Goal: Information Seeking & Learning: Check status

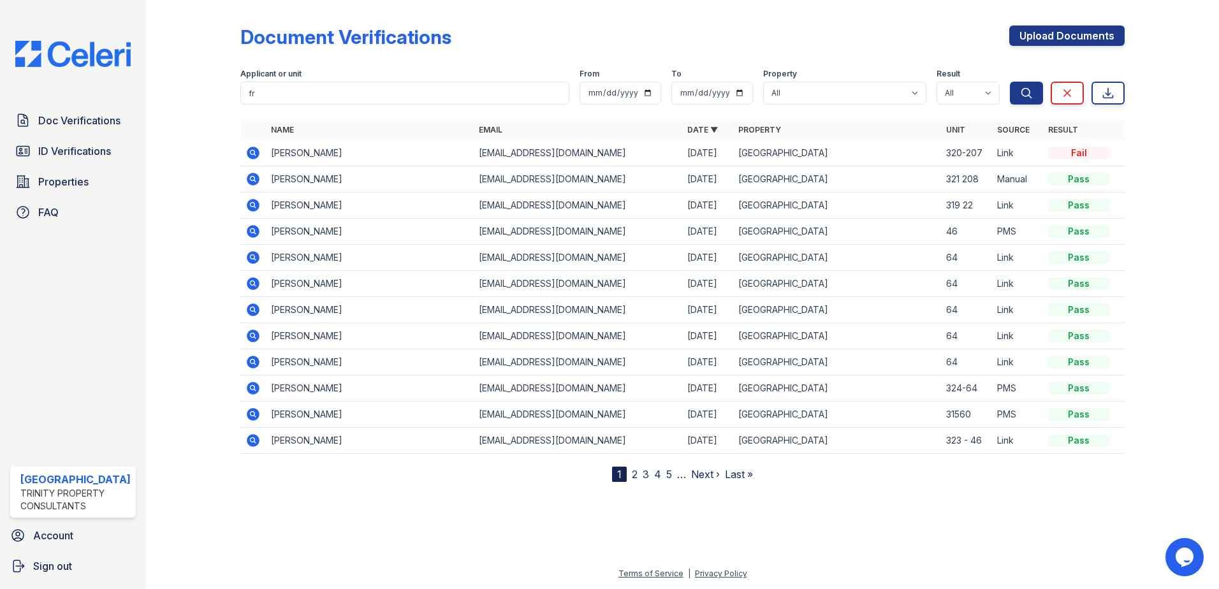
type input "f"
type input "Frade"
click at [1009, 82] on button "Search" at bounding box center [1025, 93] width 33 height 23
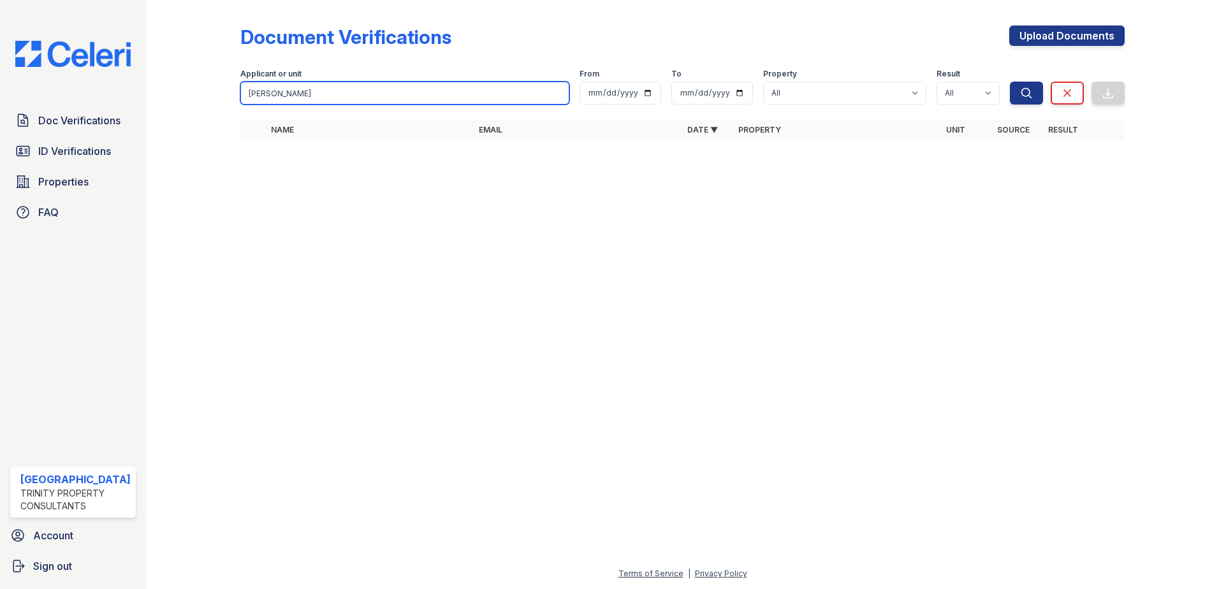
drag, startPoint x: 275, startPoint y: 99, endPoint x: 249, endPoint y: 106, distance: 27.1
click at [249, 106] on form "Applicant or unit Frade From To Property All ReNew High Ridge Result All Pass C…" at bounding box center [682, 84] width 885 height 51
type input "fa"
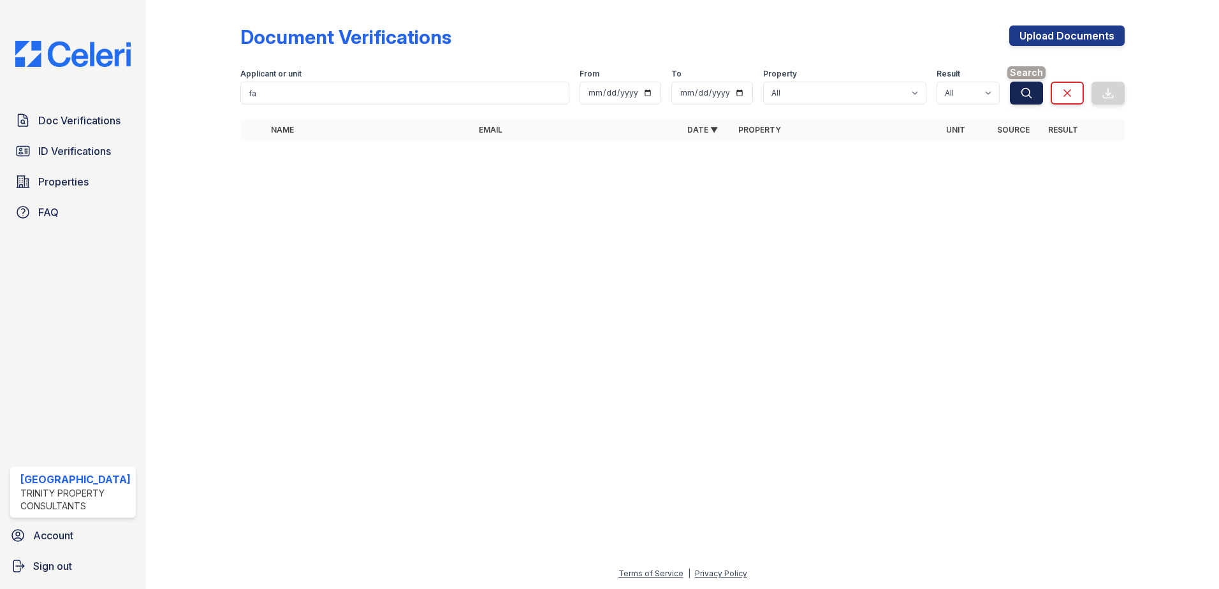
click at [1037, 93] on button "Search" at bounding box center [1025, 93] width 33 height 23
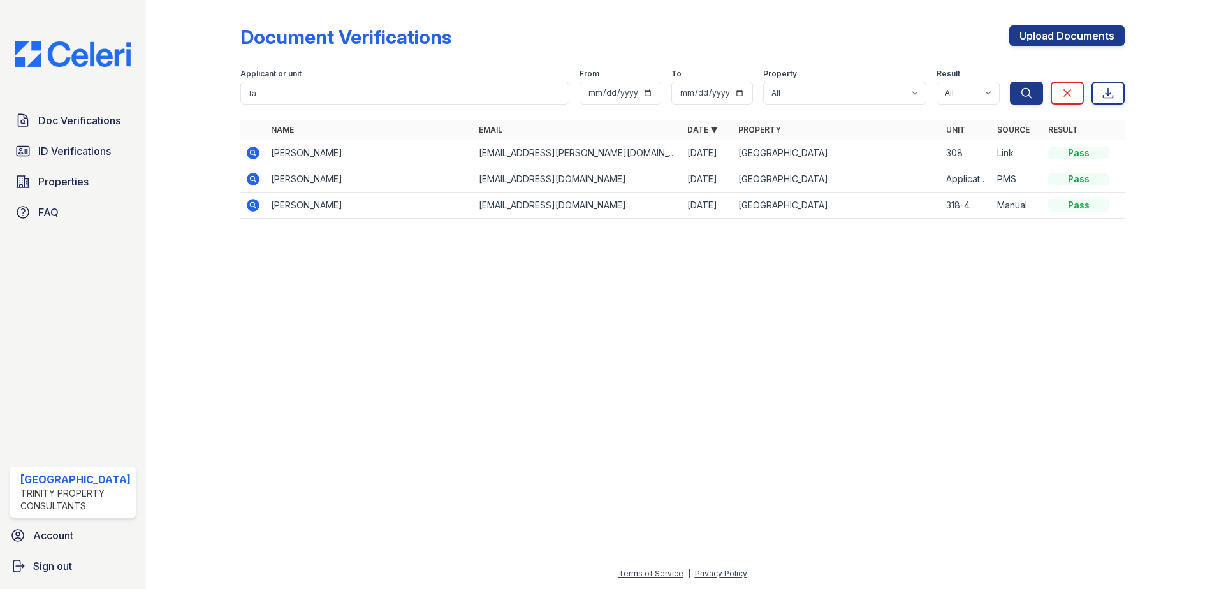
click at [254, 153] on icon at bounding box center [252, 152] width 15 height 15
click at [254, 159] on icon at bounding box center [252, 152] width 15 height 15
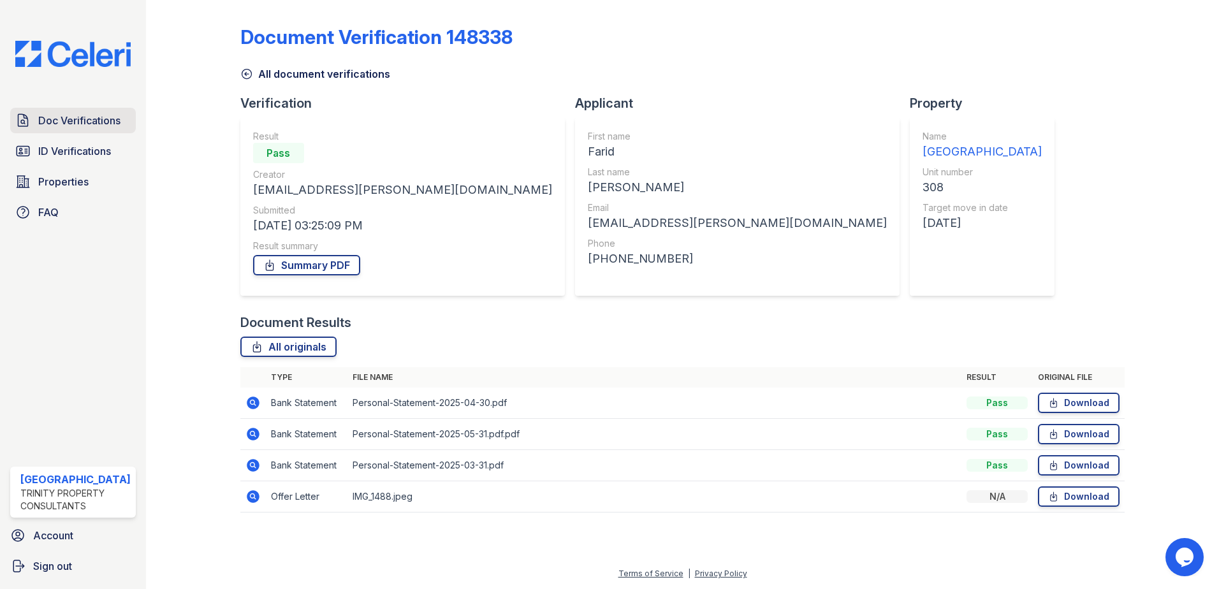
click at [112, 129] on link "Doc Verifications" at bounding box center [73, 120] width 126 height 25
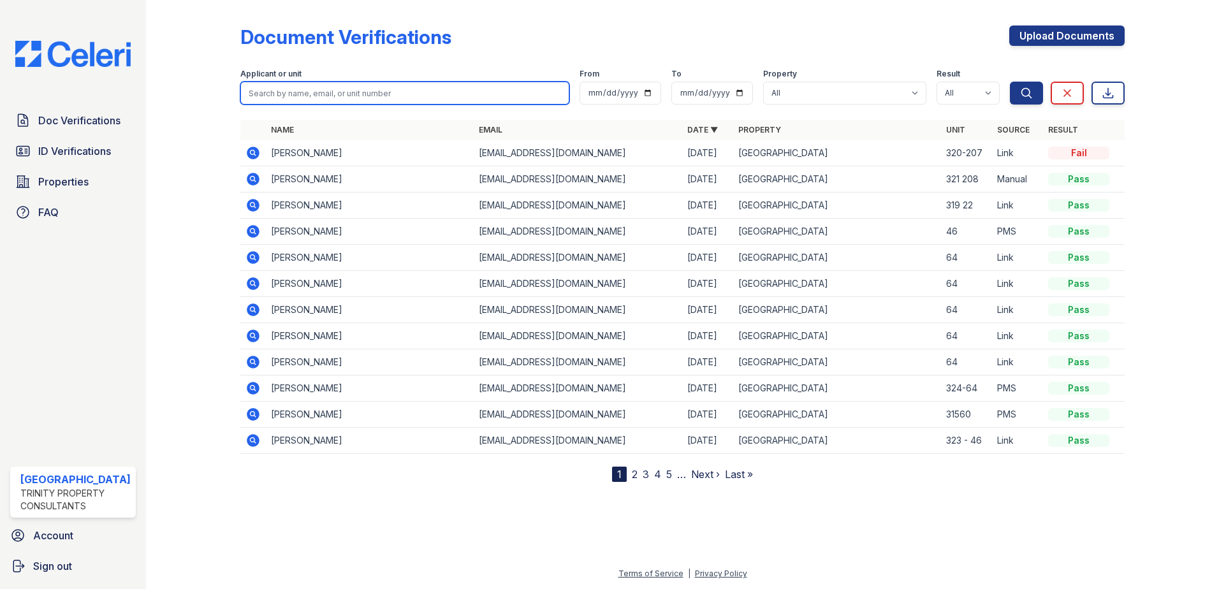
click at [449, 92] on input "search" at bounding box center [404, 93] width 329 height 23
type input "b"
type input "farid"
click at [1009, 82] on button "Search" at bounding box center [1025, 93] width 33 height 23
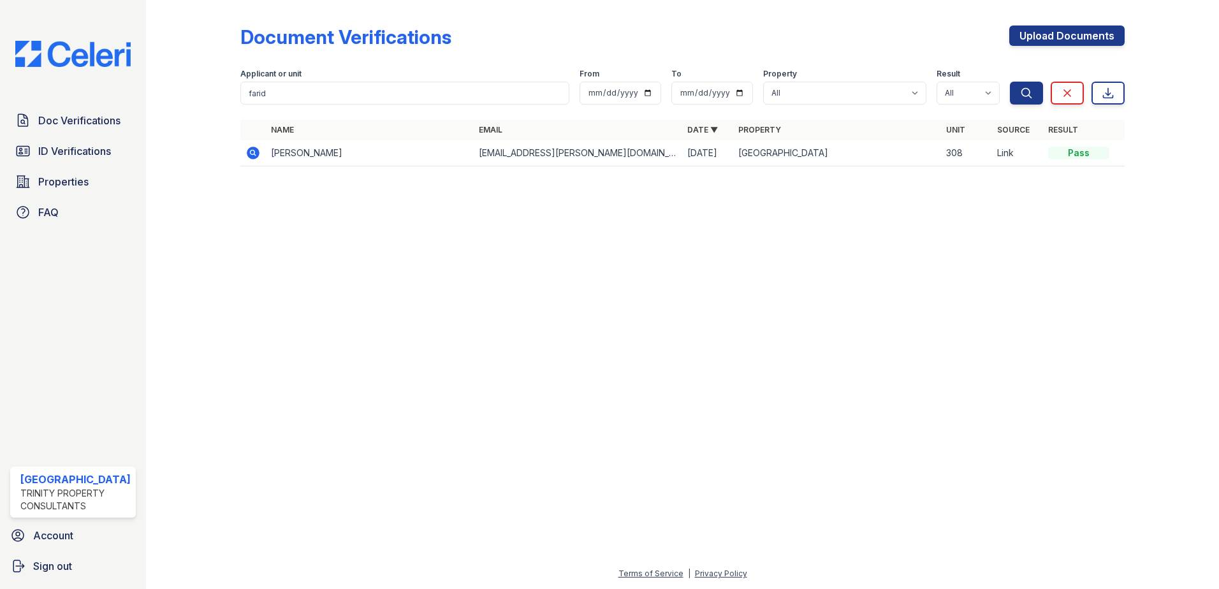
click at [266, 159] on td "[PERSON_NAME]" at bounding box center [370, 153] width 208 height 26
click at [261, 152] on td at bounding box center [252, 153] width 25 height 26
click at [245, 148] on icon at bounding box center [252, 152] width 15 height 15
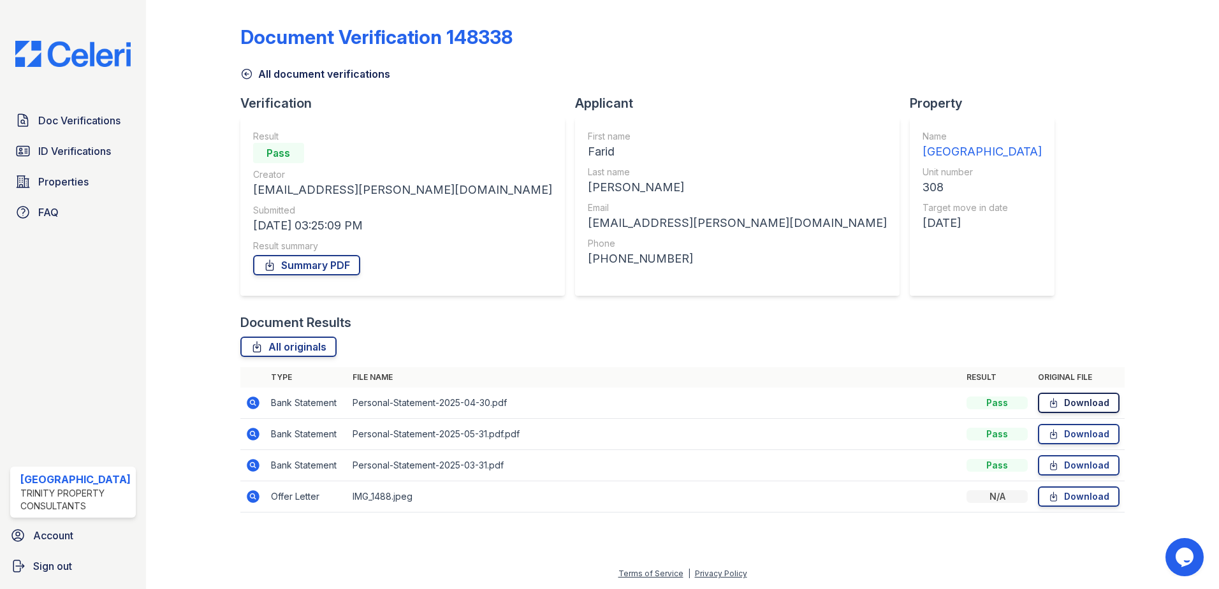
click at [1094, 405] on link "Download" at bounding box center [1079, 403] width 82 height 20
click at [1098, 430] on link "Download" at bounding box center [1079, 434] width 82 height 20
click at [1085, 467] on link "Download" at bounding box center [1079, 465] width 82 height 20
click at [1083, 498] on link "Download" at bounding box center [1079, 496] width 82 height 20
click at [1083, 430] on link "Download" at bounding box center [1079, 434] width 82 height 20
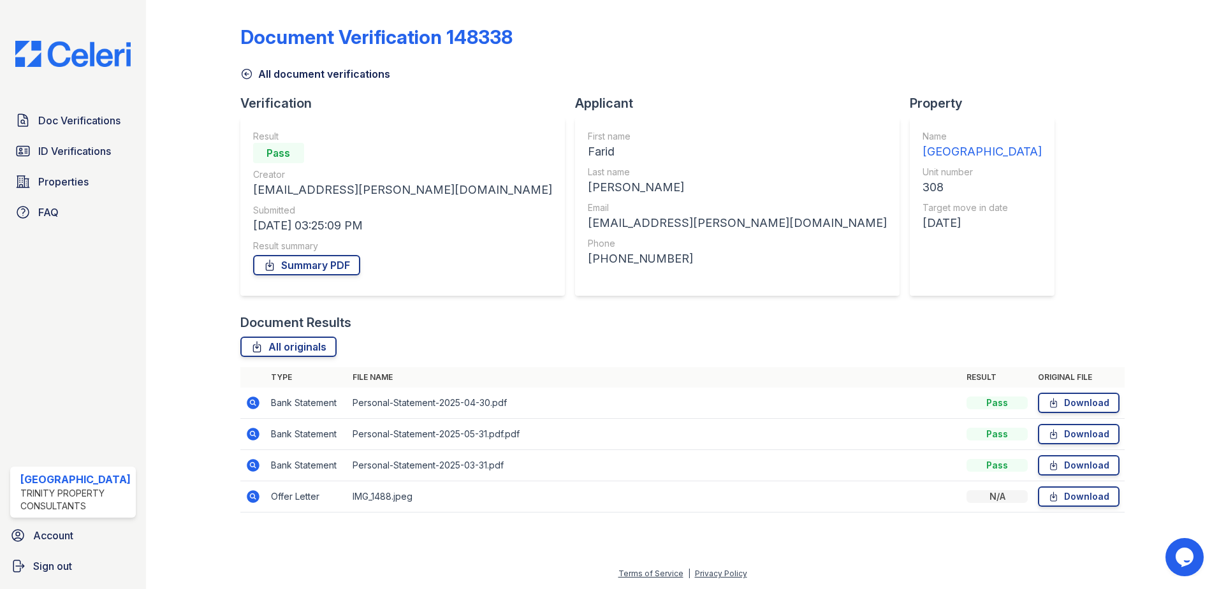
click at [247, 76] on icon at bounding box center [246, 74] width 13 height 13
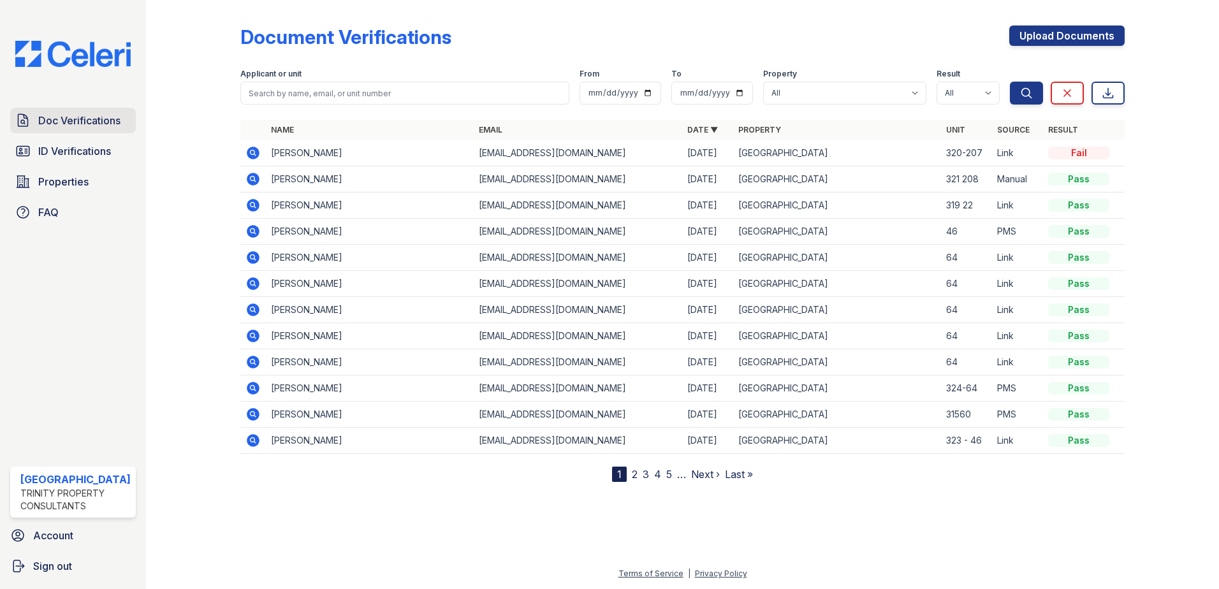
click at [57, 112] on link "Doc Verifications" at bounding box center [73, 120] width 126 height 25
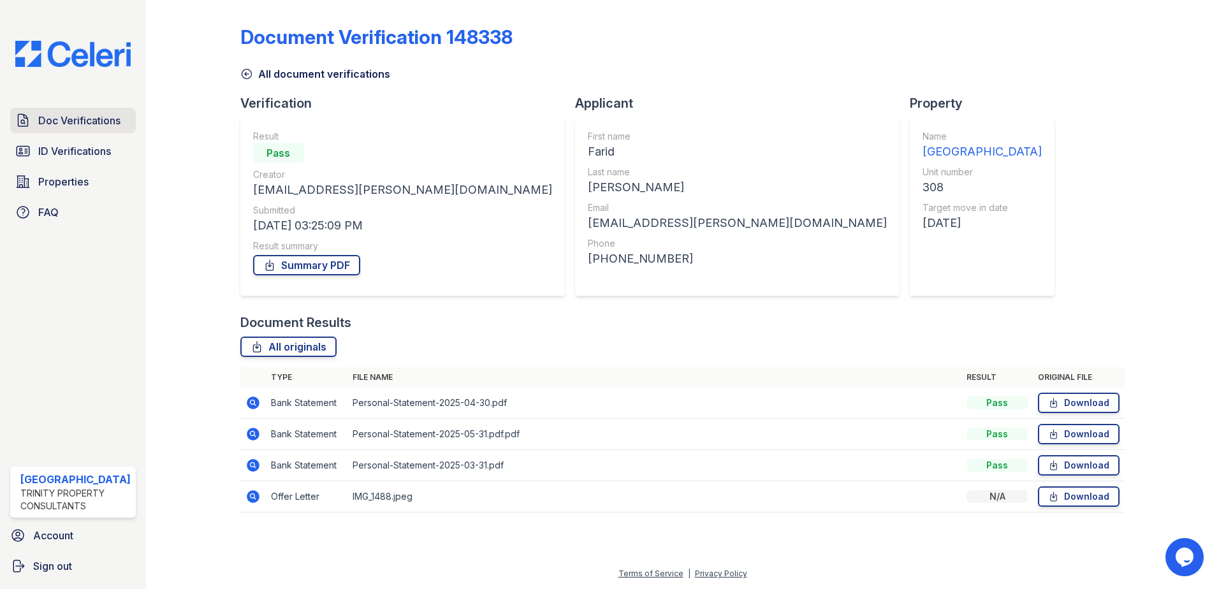
click at [58, 131] on link "Doc Verifications" at bounding box center [73, 120] width 126 height 25
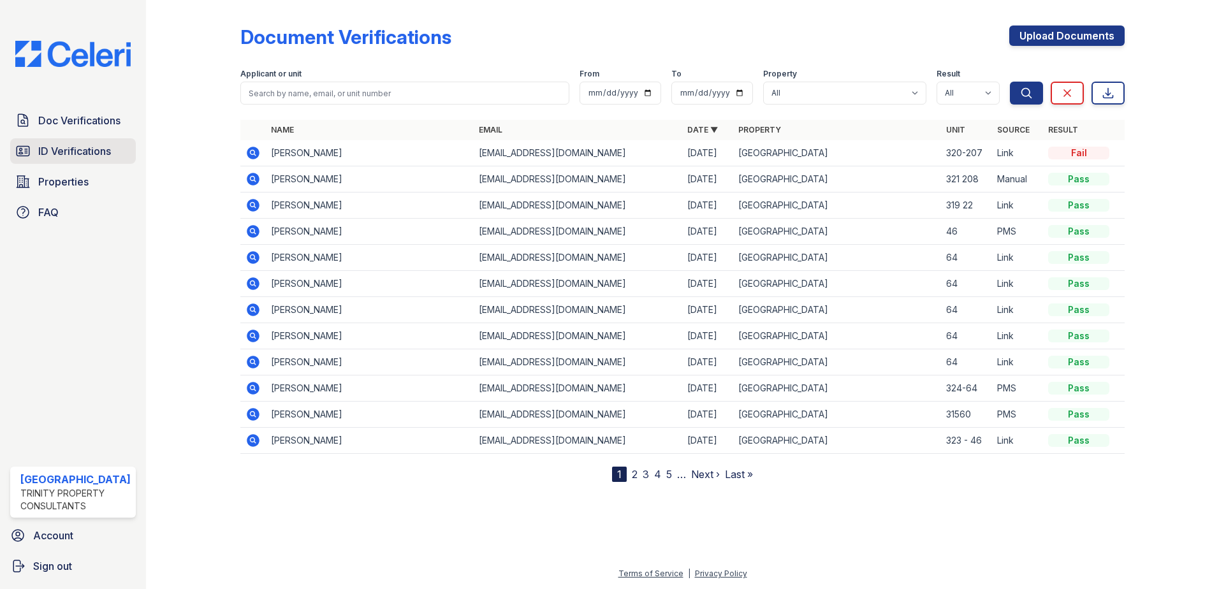
click at [101, 153] on span "ID Verifications" at bounding box center [74, 150] width 73 height 15
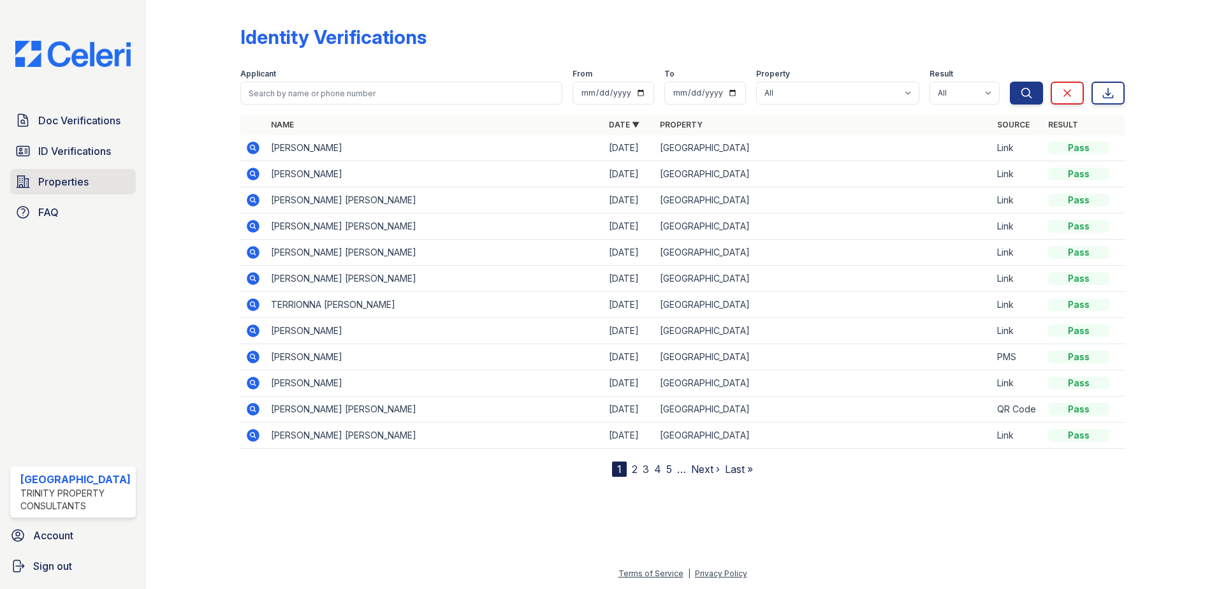
click at [77, 184] on span "Properties" at bounding box center [63, 181] width 50 height 15
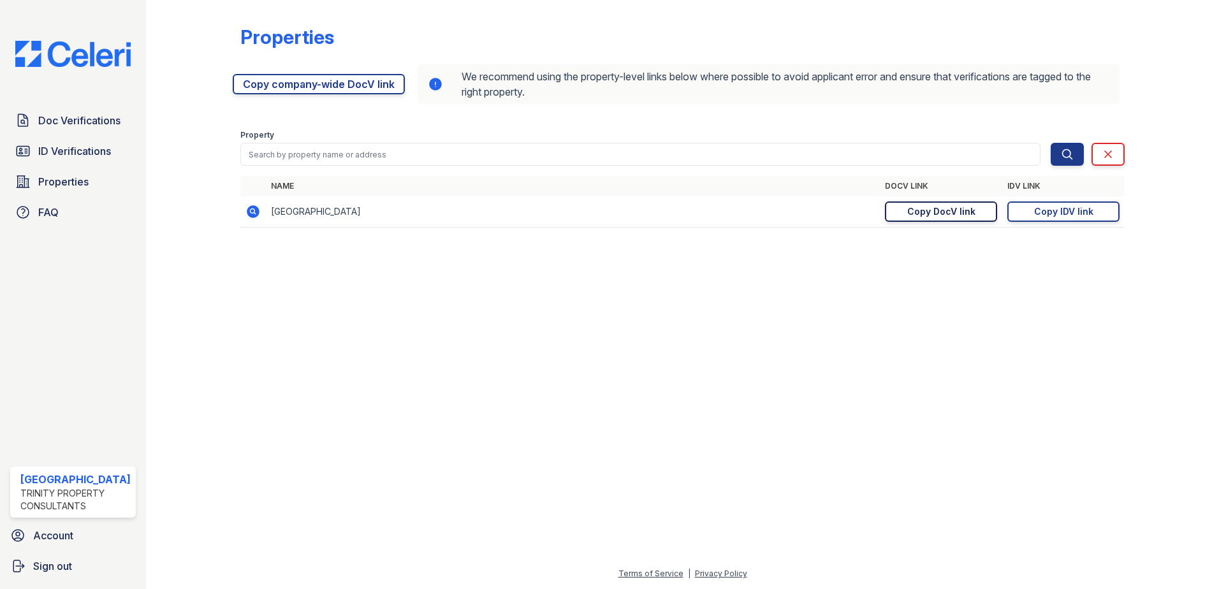
click at [955, 209] on div "Copy DocV link" at bounding box center [941, 211] width 68 height 13
click at [1064, 211] on div "Copy IDV link" at bounding box center [1063, 211] width 59 height 13
click at [100, 122] on span "Doc Verifications" at bounding box center [79, 120] width 82 height 15
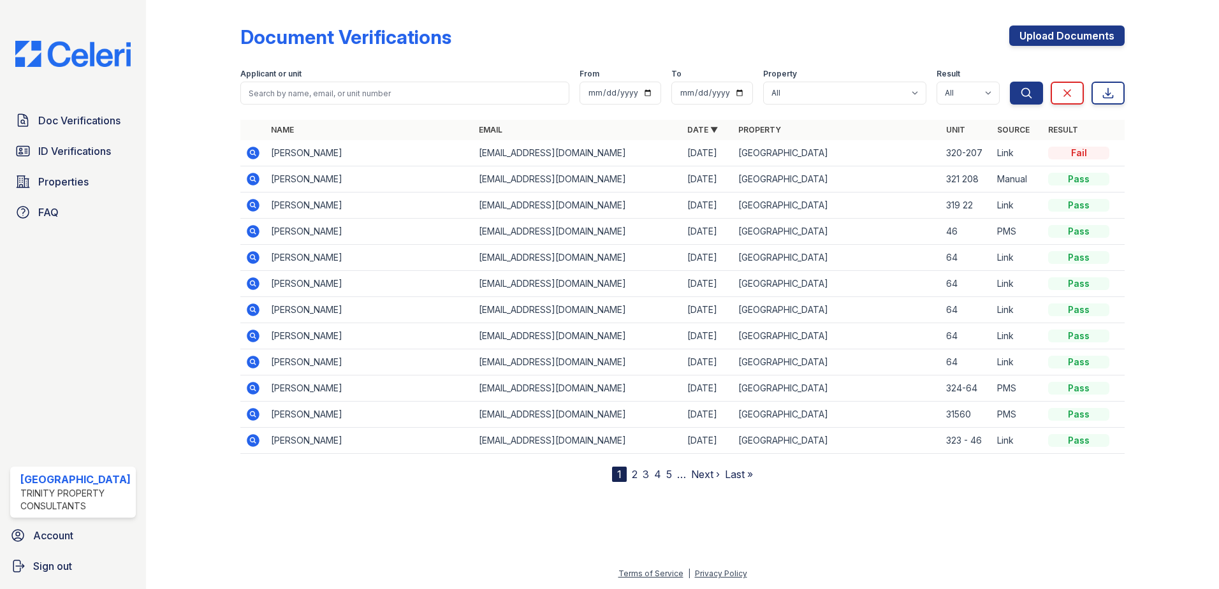
click at [632, 473] on link "2" at bounding box center [635, 474] width 6 height 13
click at [633, 476] on link "2" at bounding box center [635, 474] width 6 height 13
click at [249, 182] on icon at bounding box center [253, 179] width 13 height 13
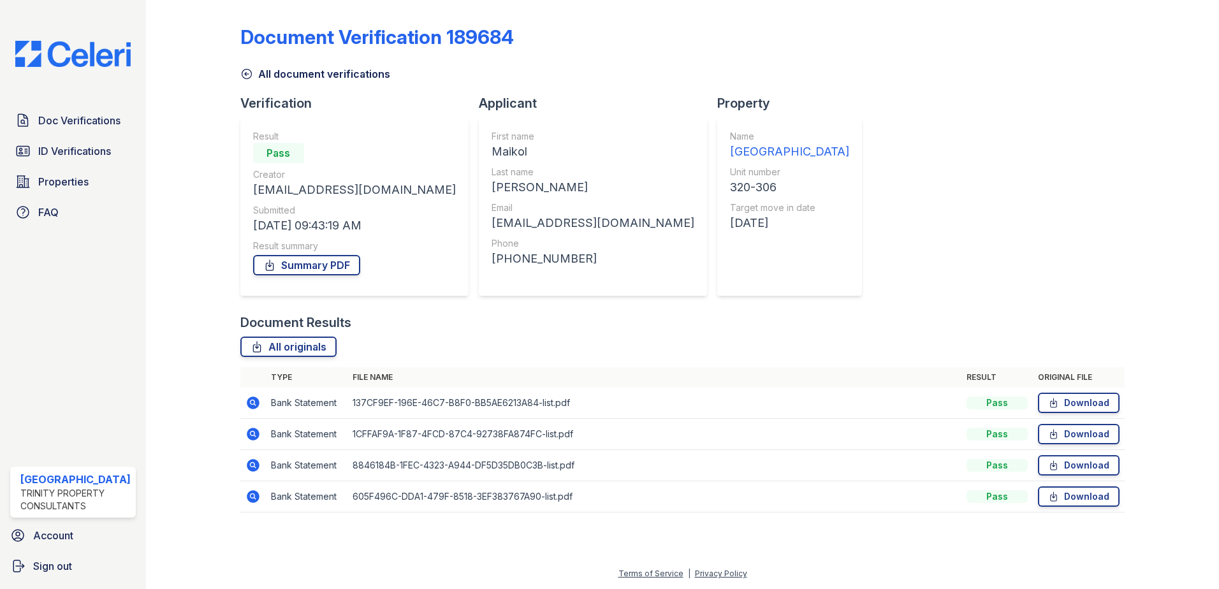
click at [251, 402] on icon at bounding box center [251, 401] width 3 height 3
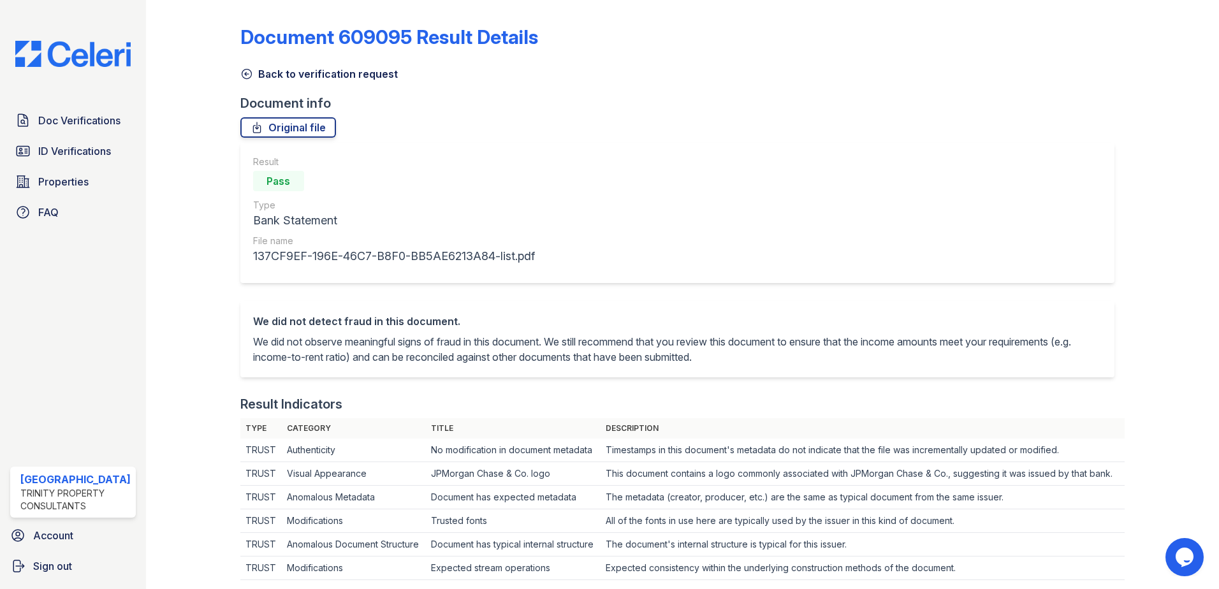
click at [245, 69] on icon at bounding box center [247, 74] width 10 height 10
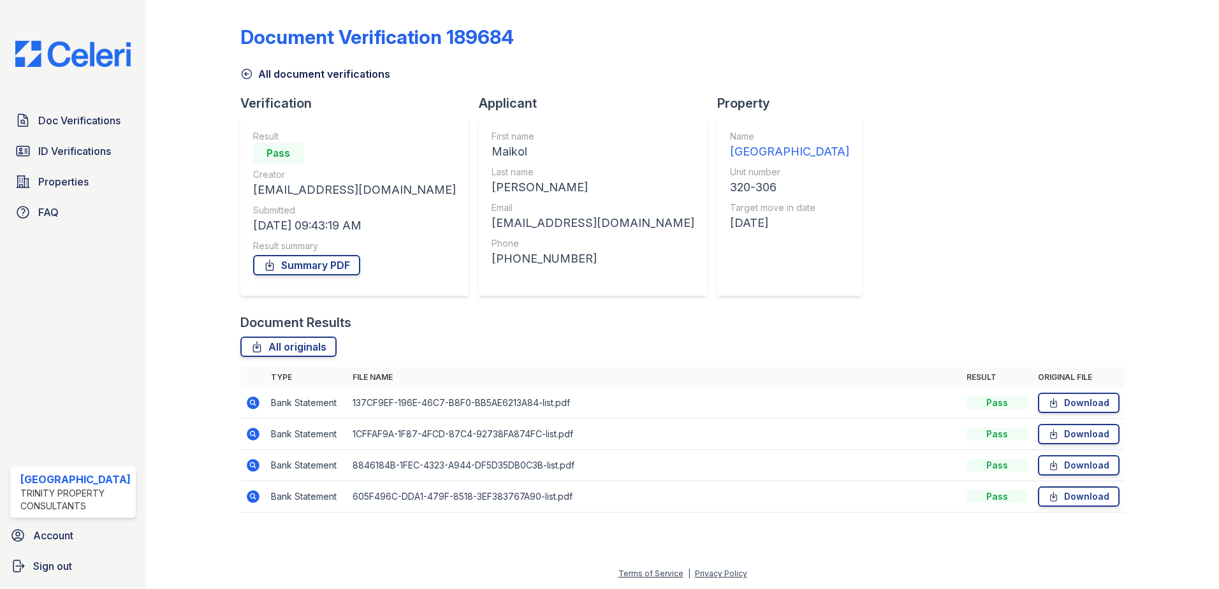
click at [246, 66] on div "All document verifications" at bounding box center [682, 70] width 885 height 23
click at [248, 75] on icon at bounding box center [246, 74] width 13 height 13
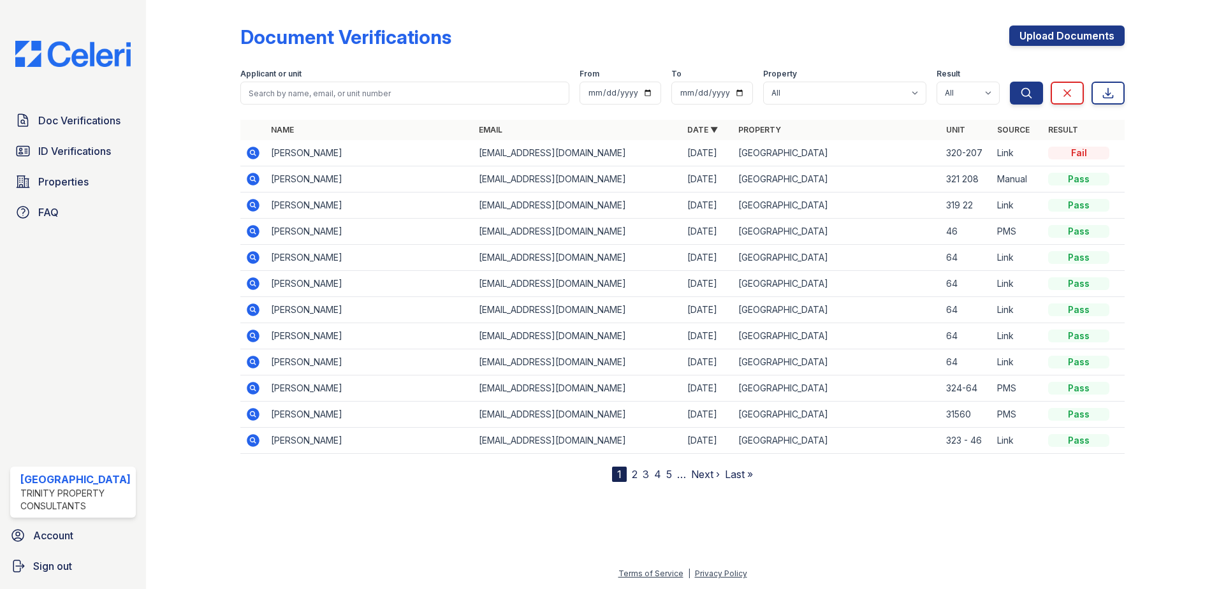
click at [390, 105] on form "Applicant or unit From To Property All [GEOGRAPHIC_DATA] Result All Pass Cautio…" at bounding box center [682, 84] width 885 height 51
click at [396, 94] on input "search" at bounding box center [404, 93] width 329 height 23
type input "[PERSON_NAME]"
click at [1009, 82] on button "Search" at bounding box center [1025, 93] width 33 height 23
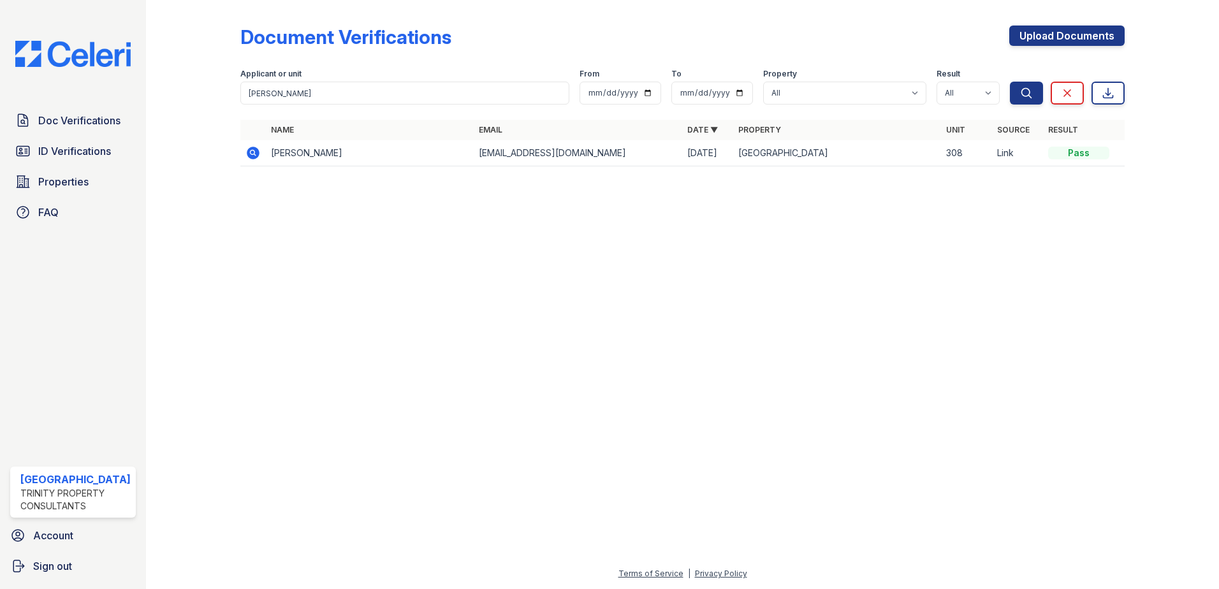
click at [252, 156] on icon at bounding box center [253, 153] width 13 height 13
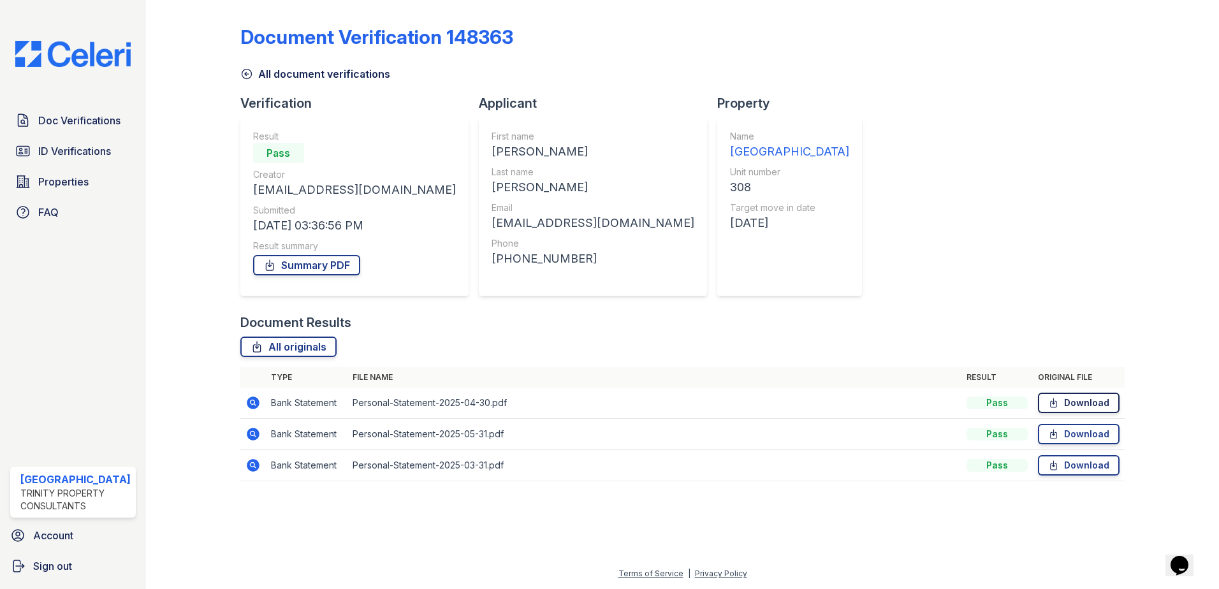
click at [1092, 401] on link "Download" at bounding box center [1079, 403] width 82 height 20
click at [1090, 434] on link "Download" at bounding box center [1079, 434] width 82 height 20
click at [1096, 465] on link "Download" at bounding box center [1079, 465] width 82 height 20
click at [683, 505] on div "Document Verification 148363 All document verifications Verification Result Pas…" at bounding box center [682, 257] width 1032 height 514
click at [1090, 428] on link "Download" at bounding box center [1079, 434] width 82 height 20
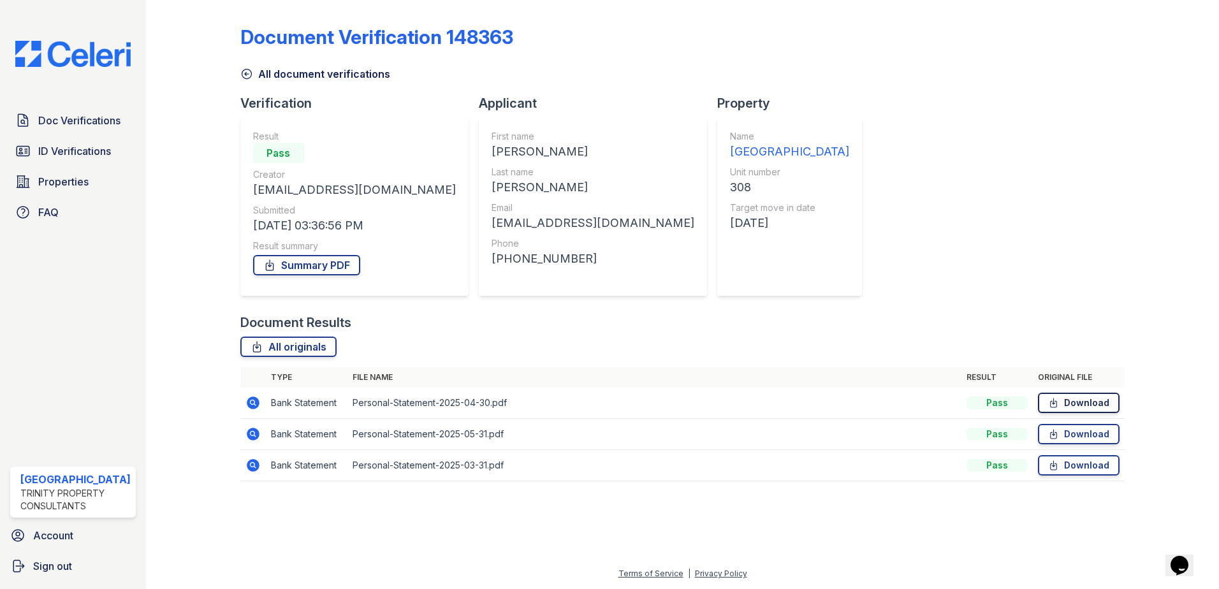
click at [1094, 400] on link "Download" at bounding box center [1079, 403] width 82 height 20
click at [1067, 433] on link "Download" at bounding box center [1079, 434] width 82 height 20
click at [249, 74] on icon at bounding box center [246, 74] width 13 height 13
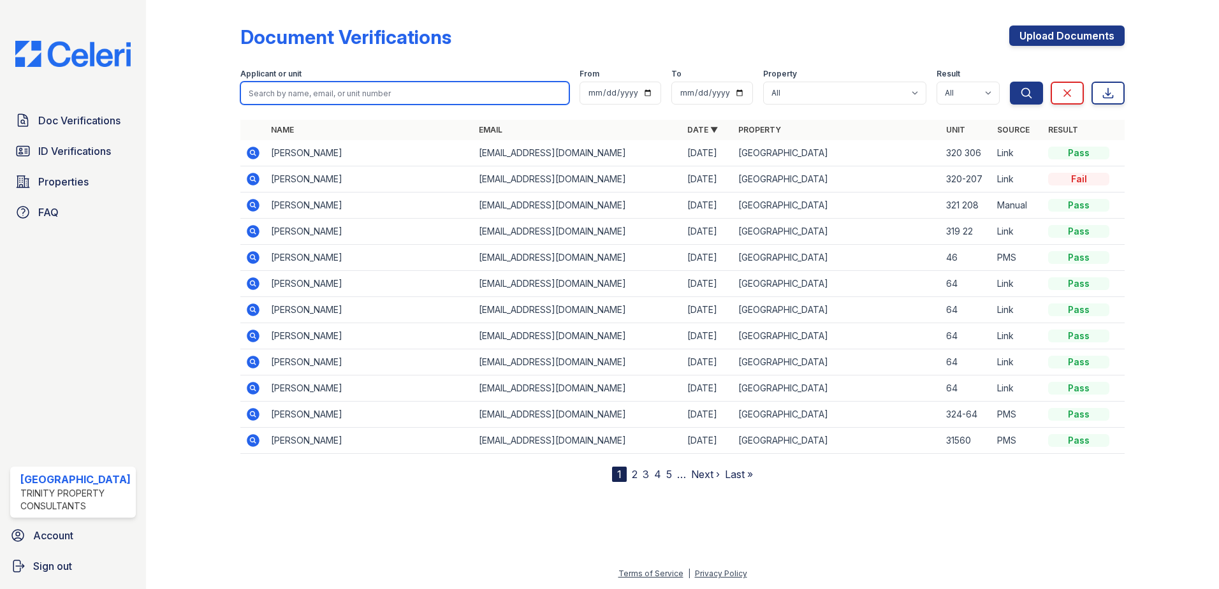
click at [387, 87] on input "search" at bounding box center [404, 93] width 329 height 23
type input "Byron"
click at [1009, 82] on button "Search" at bounding box center [1025, 93] width 33 height 23
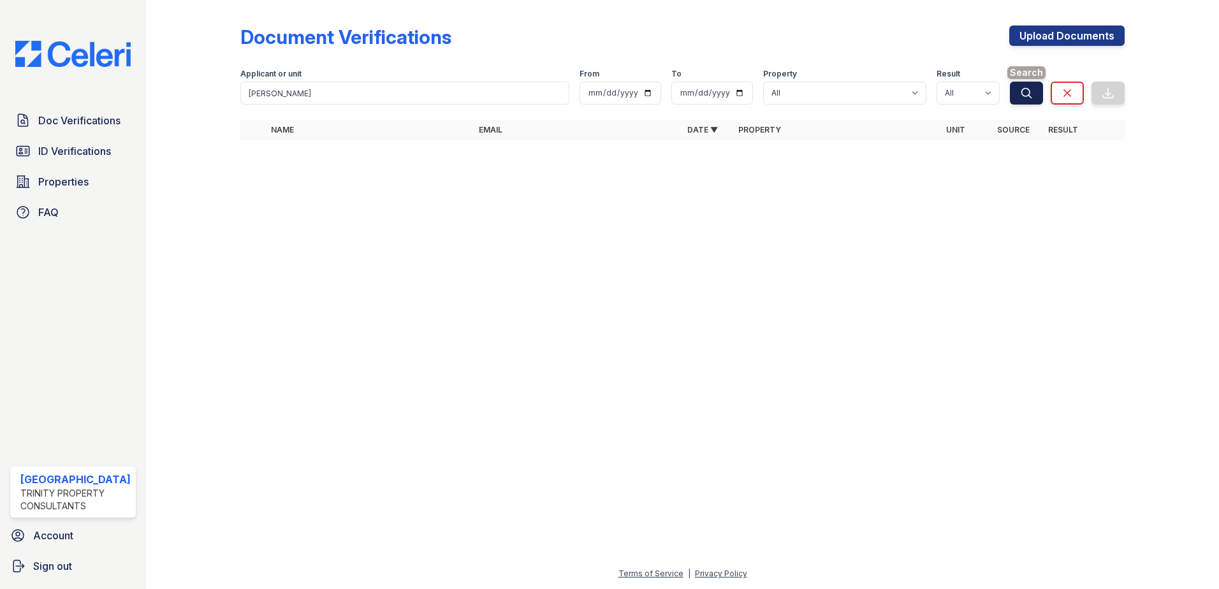
click at [1015, 96] on button "Search" at bounding box center [1025, 93] width 33 height 23
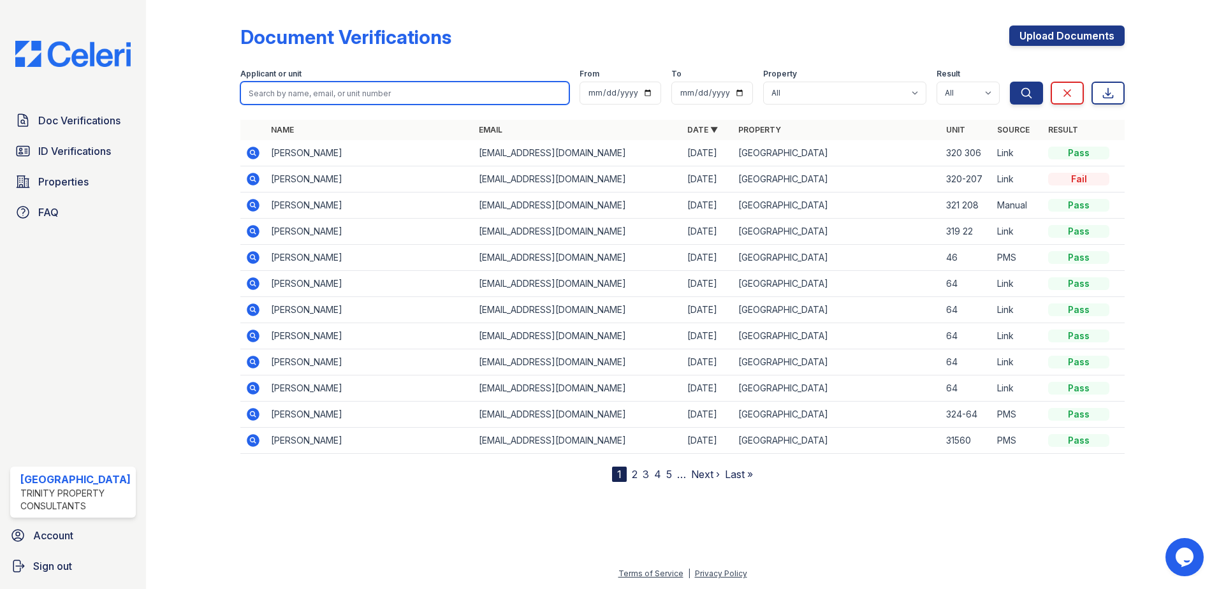
click at [505, 91] on input "search" at bounding box center [404, 93] width 329 height 23
type input "[PERSON_NAME]"
click at [1009, 82] on button "Search" at bounding box center [1025, 93] width 33 height 23
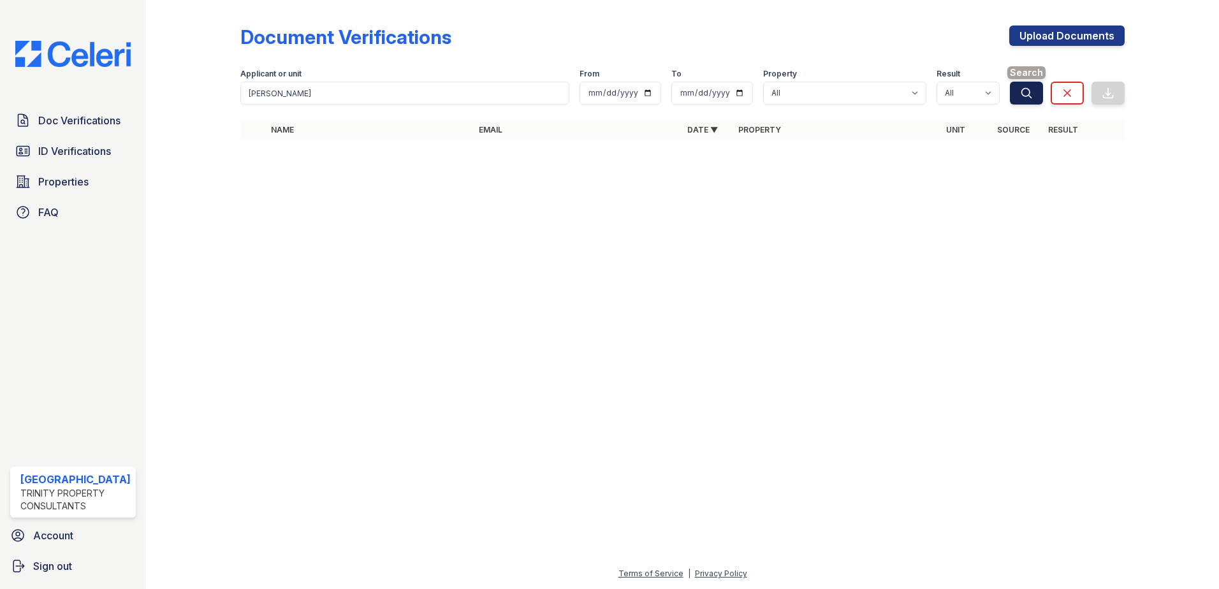
click at [1018, 90] on button "Search" at bounding box center [1025, 93] width 33 height 23
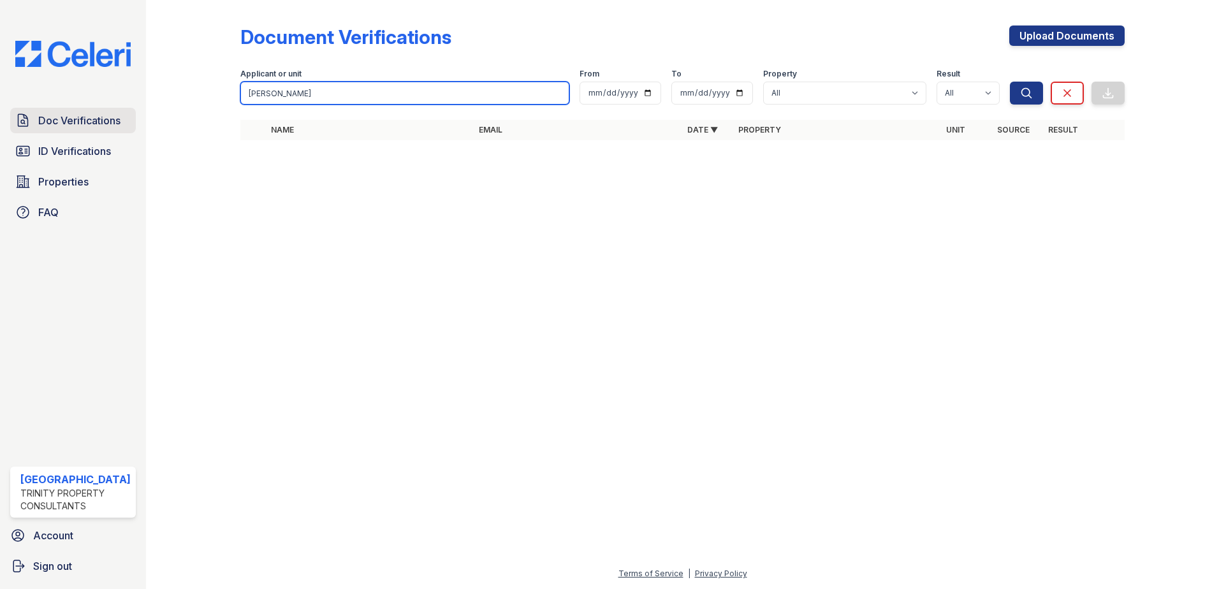
drag, startPoint x: 305, startPoint y: 89, endPoint x: 20, endPoint y: 119, distance: 286.5
click at [22, 119] on div "Doc Verifications ID Verifications Properties FAQ [GEOGRAPHIC_DATA] Trinity Pro…" at bounding box center [609, 294] width 1219 height 589
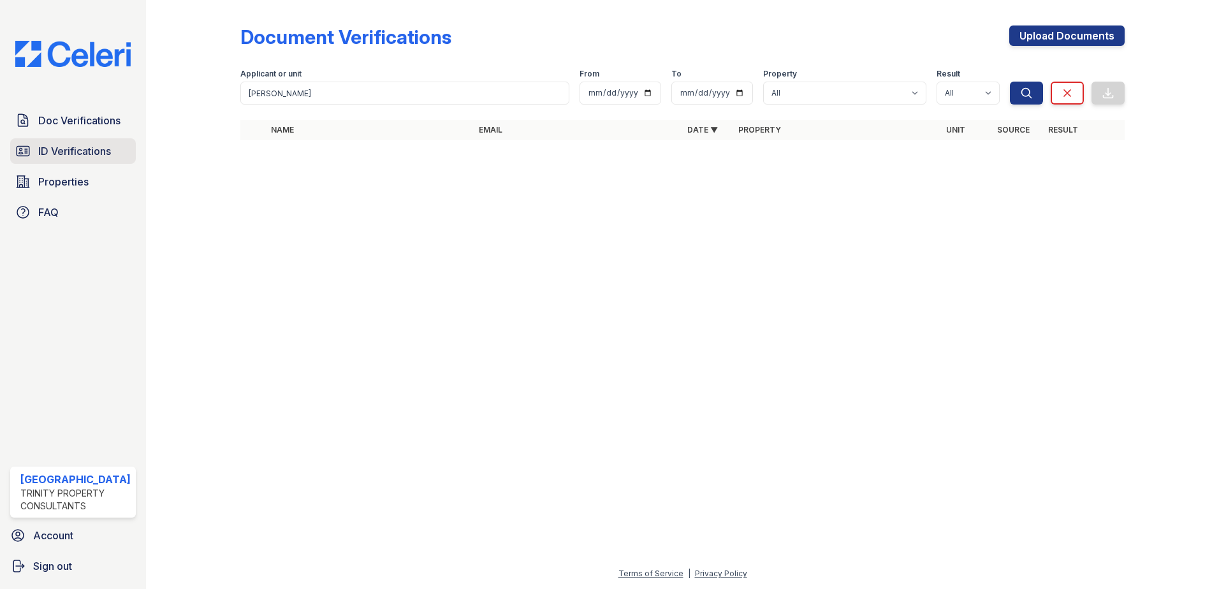
click at [72, 160] on link "ID Verifications" at bounding box center [73, 150] width 126 height 25
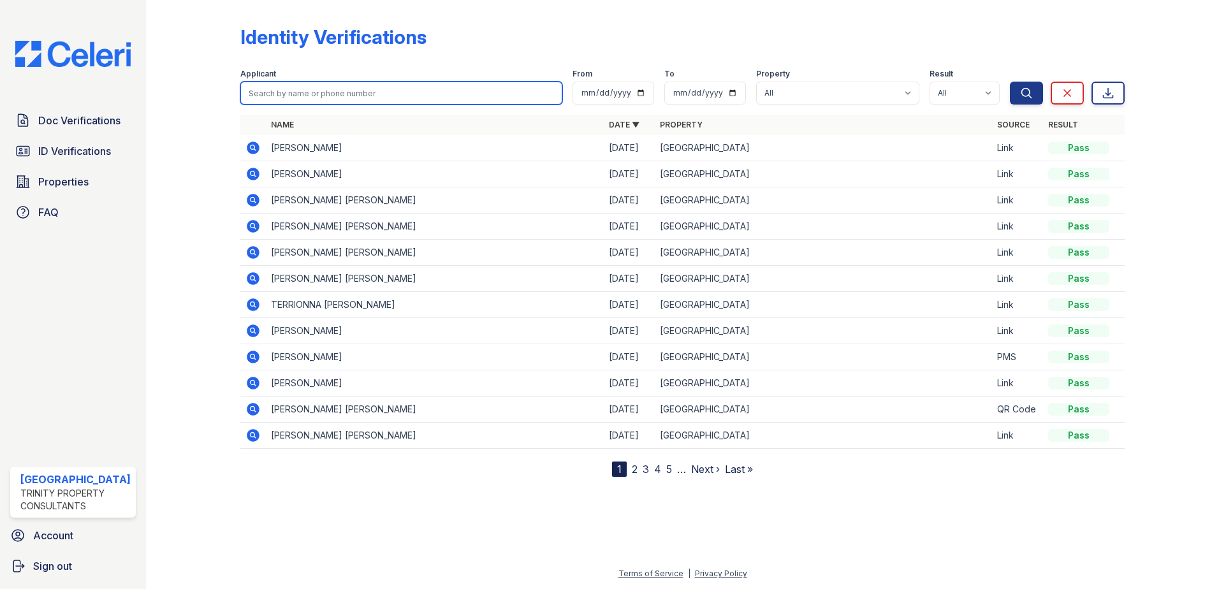
click at [324, 99] on input "search" at bounding box center [401, 93] width 322 height 23
type input "[PERSON_NAME]"
click at [1009, 82] on button "Search" at bounding box center [1025, 93] width 33 height 23
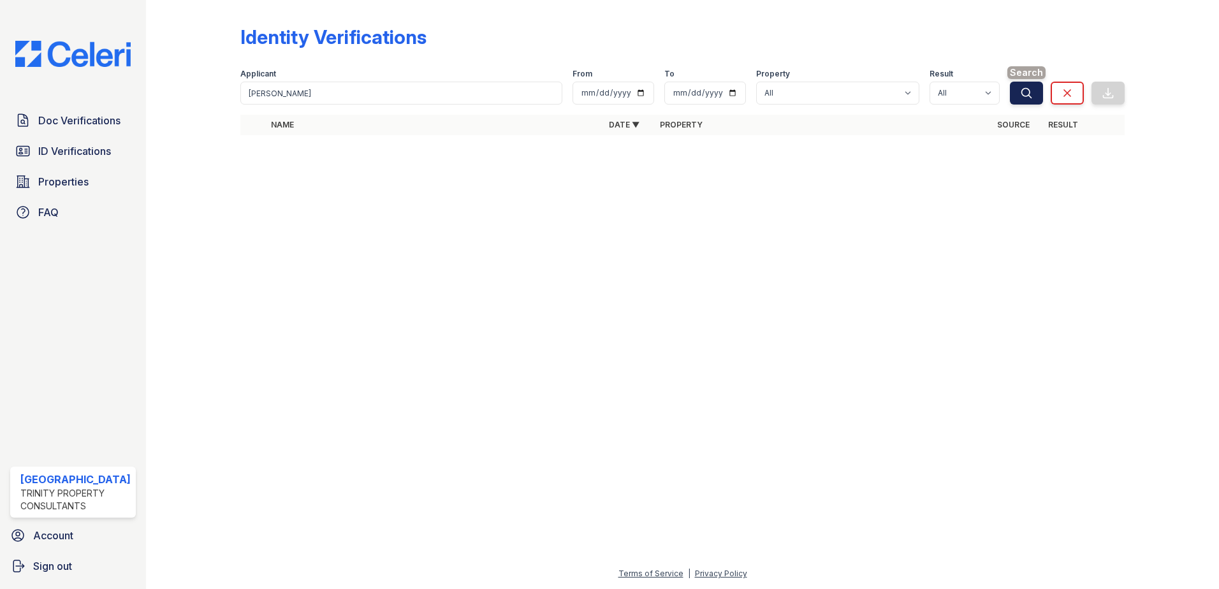
click at [1036, 94] on button "Search" at bounding box center [1025, 93] width 33 height 23
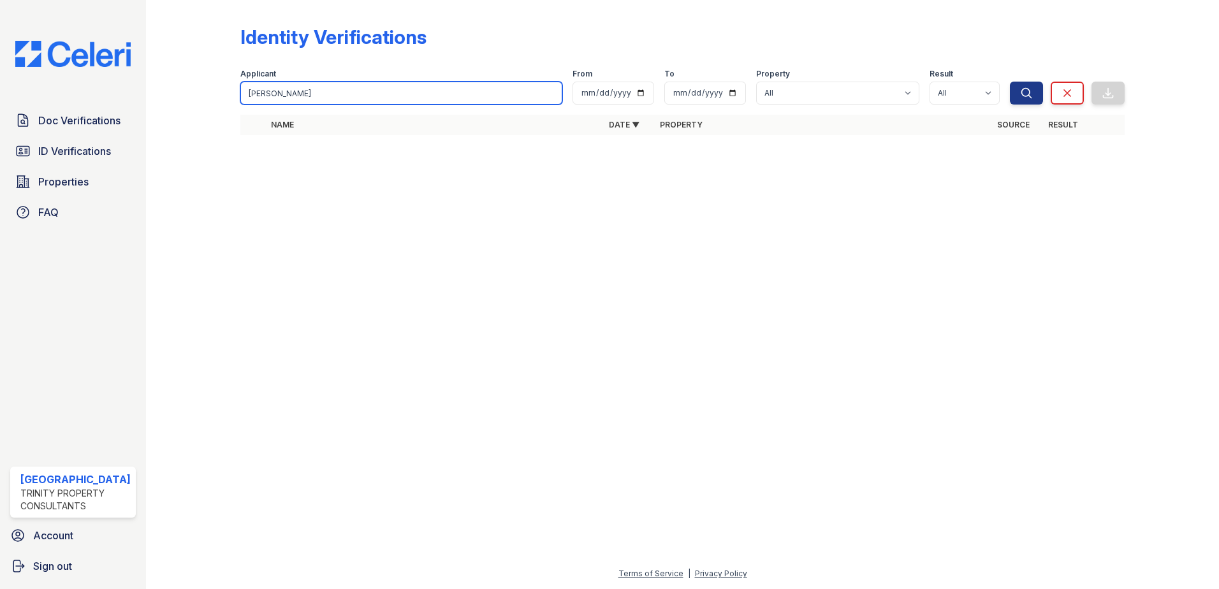
drag, startPoint x: 292, startPoint y: 93, endPoint x: 162, endPoint y: 99, distance: 130.2
click at [162, 99] on div "Identity Verifications Filter Applicant [PERSON_NAME] From To Property All [GEO…" at bounding box center [682, 294] width 1073 height 589
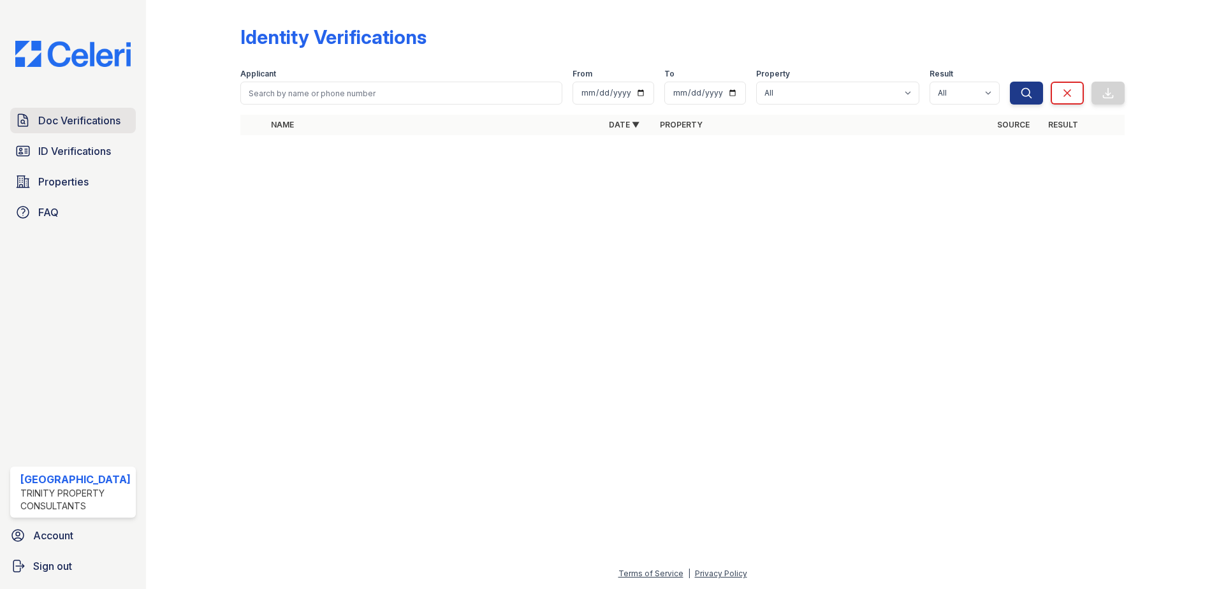
click at [47, 126] on span "Doc Verifications" at bounding box center [79, 120] width 82 height 15
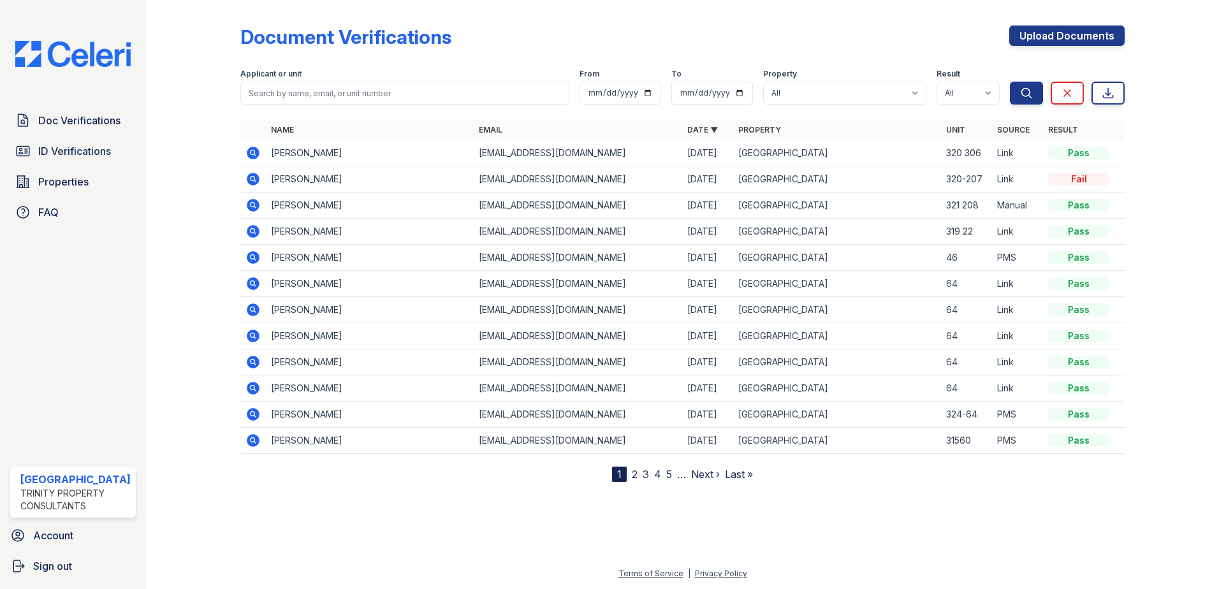
click at [255, 153] on icon at bounding box center [253, 153] width 13 height 13
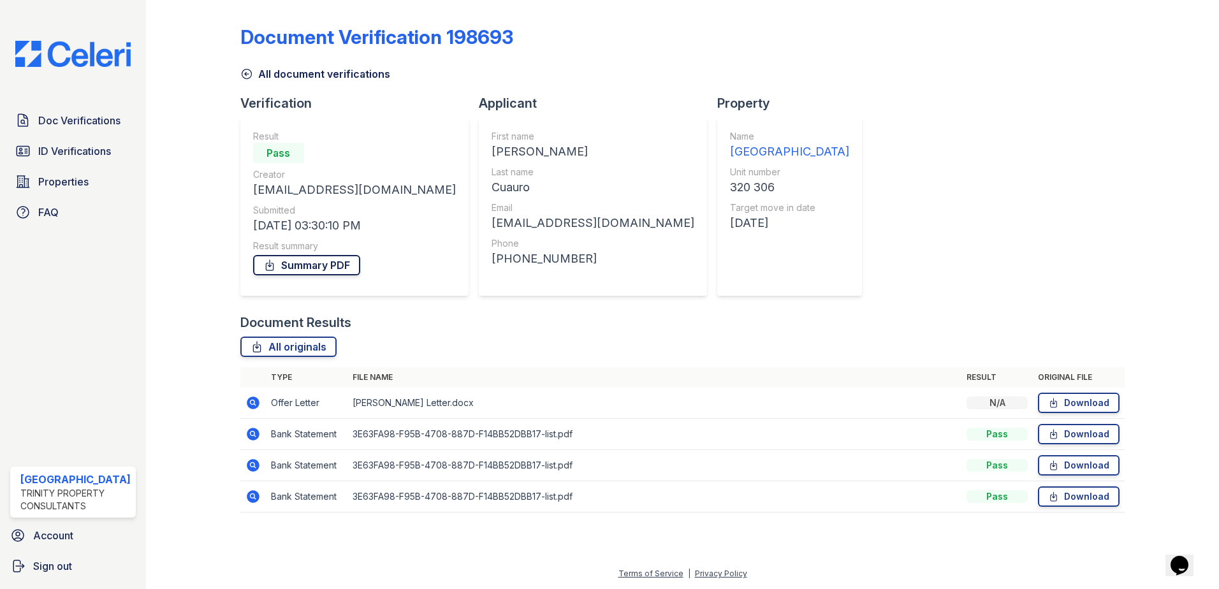
click at [313, 265] on link "Summary PDF" at bounding box center [306, 265] width 107 height 20
click at [1076, 403] on link "Download" at bounding box center [1079, 403] width 82 height 20
click at [1080, 436] on link "Download" at bounding box center [1079, 434] width 82 height 20
click at [1101, 468] on link "Download" at bounding box center [1079, 465] width 82 height 20
click at [1096, 497] on link "Download" at bounding box center [1079, 496] width 82 height 20
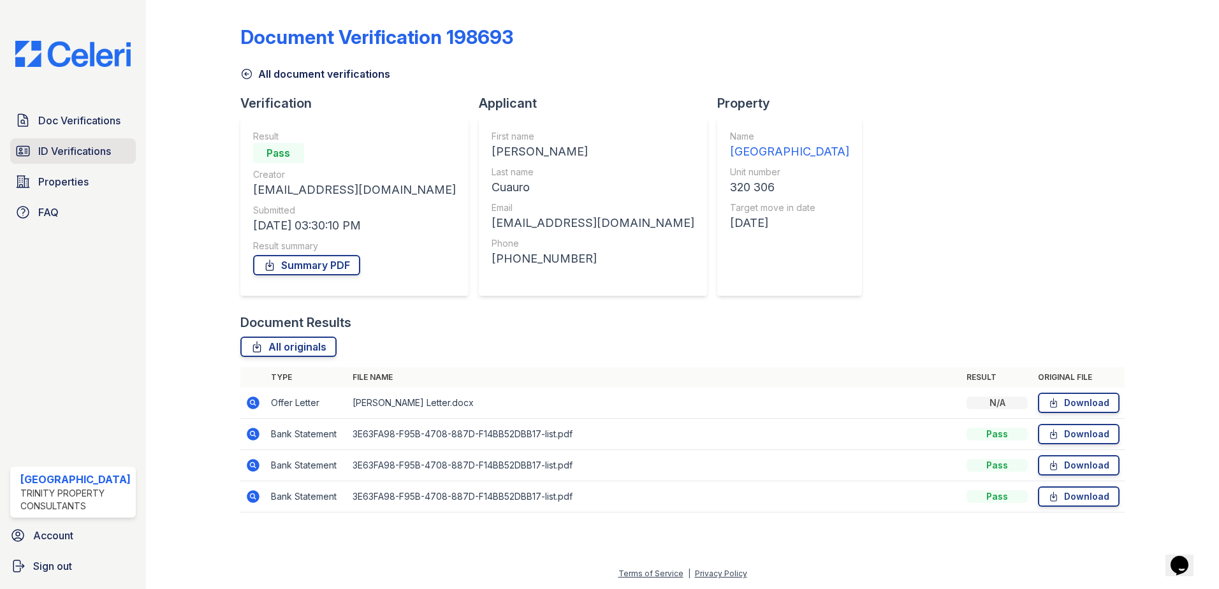
click at [99, 148] on span "ID Verifications" at bounding box center [74, 150] width 73 height 15
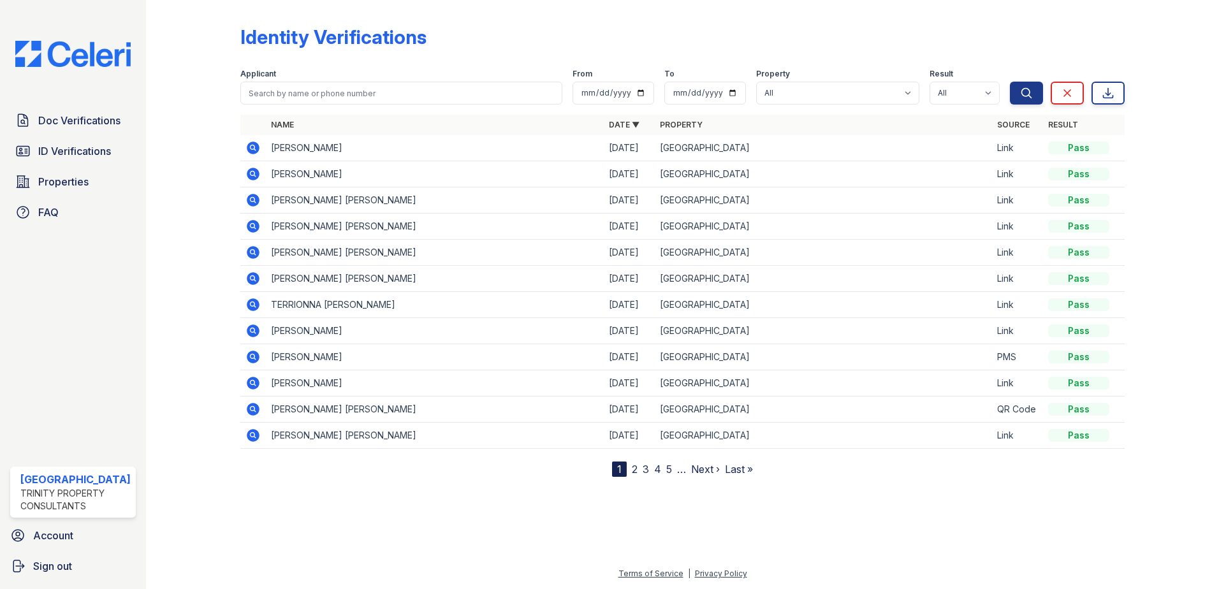
click at [632, 470] on link "2" at bounding box center [635, 469] width 6 height 13
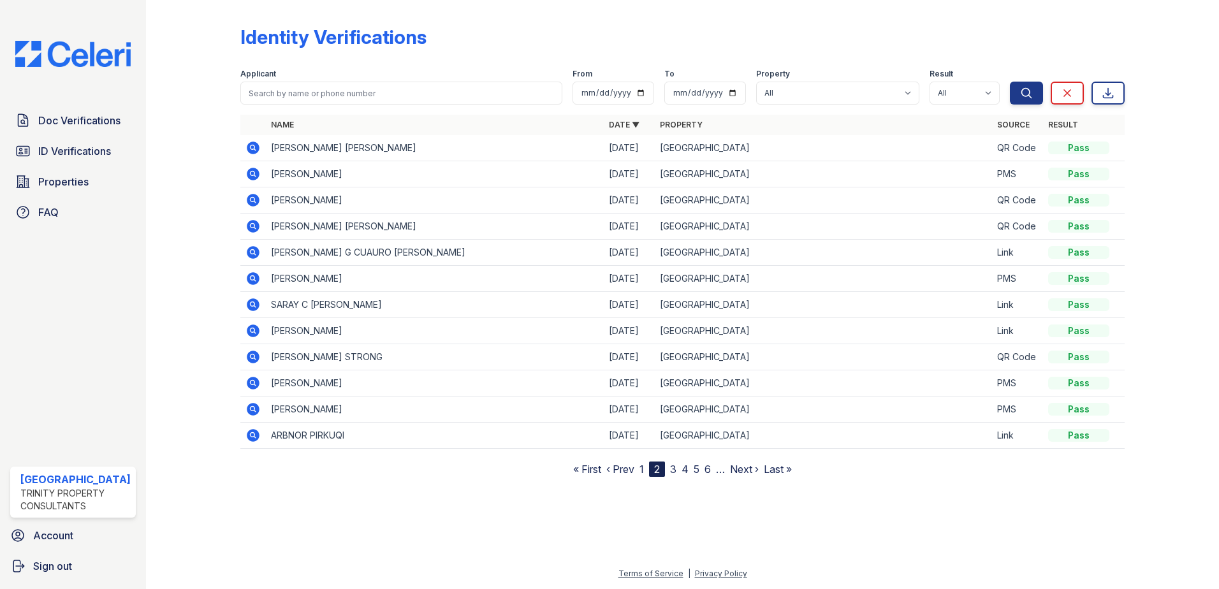
click at [253, 250] on icon at bounding box center [252, 252] width 15 height 15
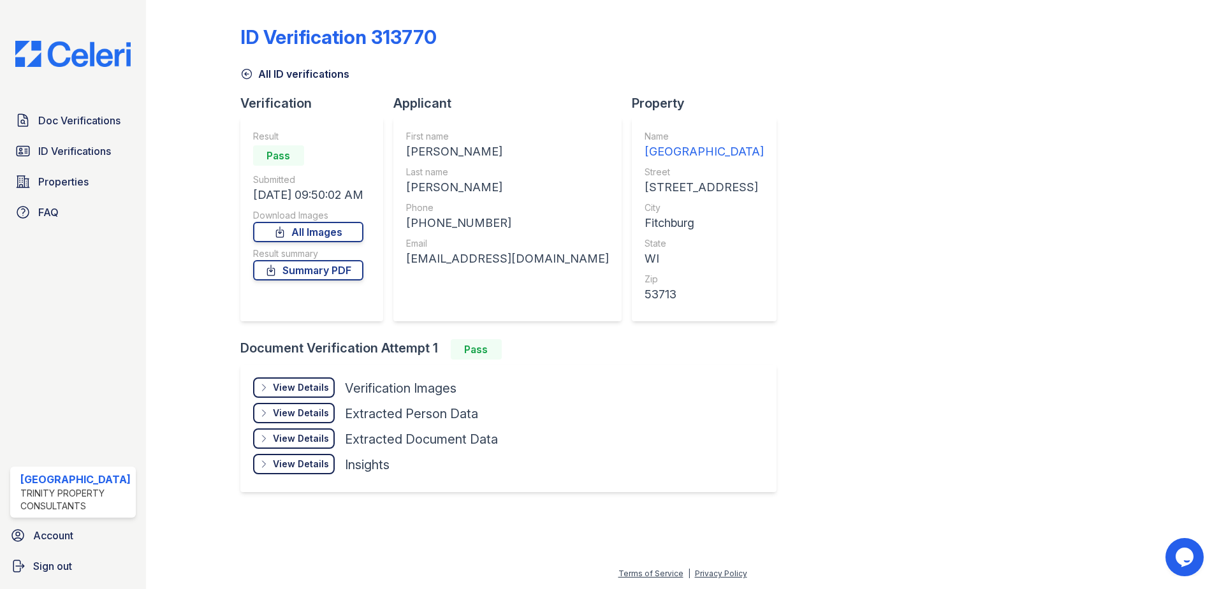
click at [300, 394] on div "View Details Details" at bounding box center [294, 387] width 82 height 20
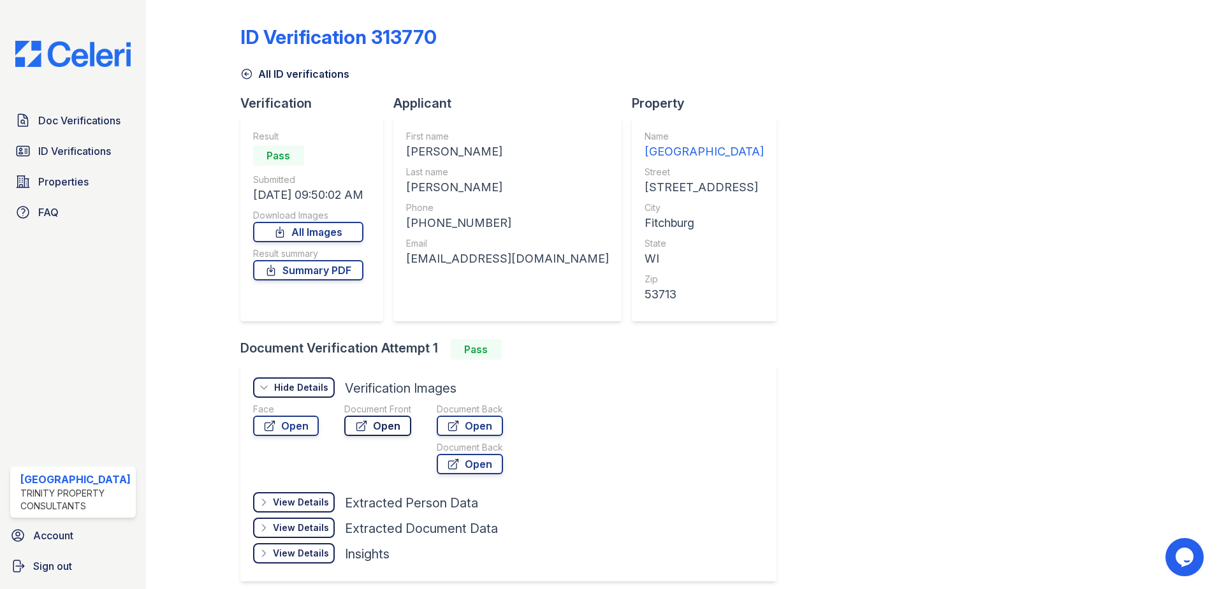
click at [374, 431] on link "Open" at bounding box center [377, 426] width 67 height 20
click at [249, 76] on icon at bounding box center [247, 74] width 10 height 10
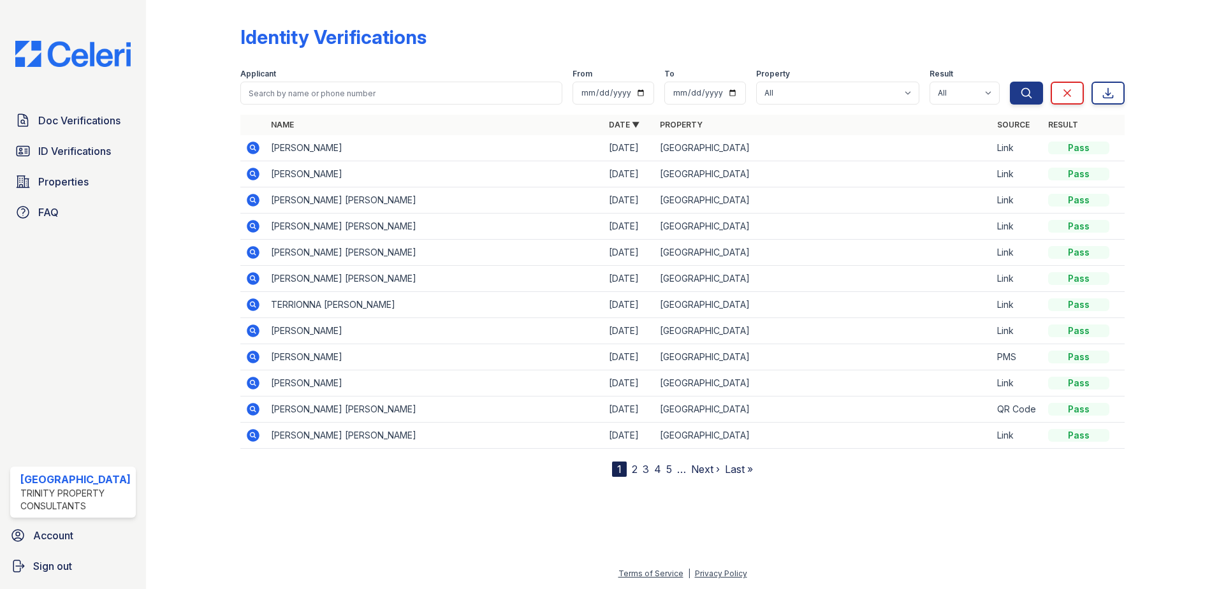
click at [633, 470] on link "2" at bounding box center [635, 469] width 6 height 13
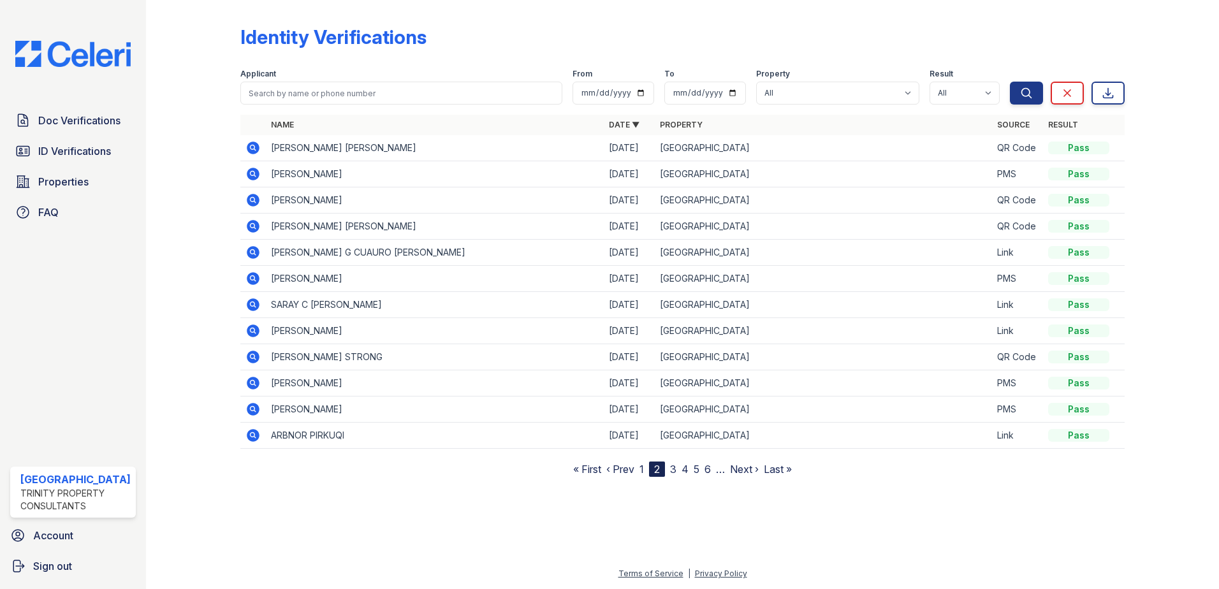
click at [254, 282] on icon at bounding box center [253, 278] width 13 height 13
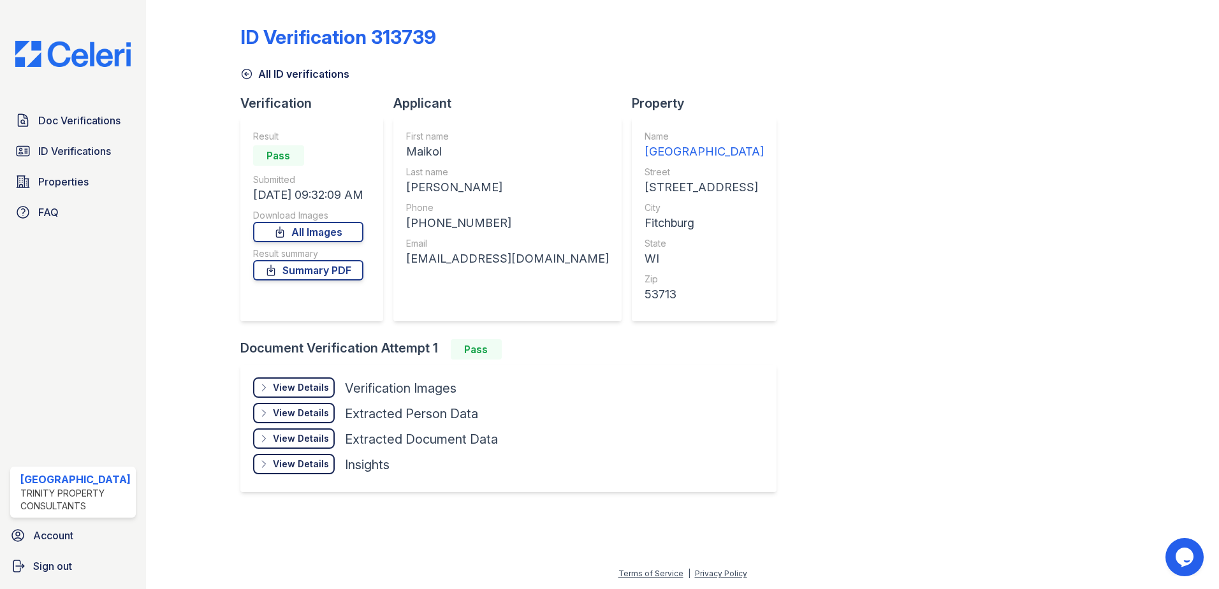
click at [300, 386] on div "View Details" at bounding box center [301, 387] width 56 height 13
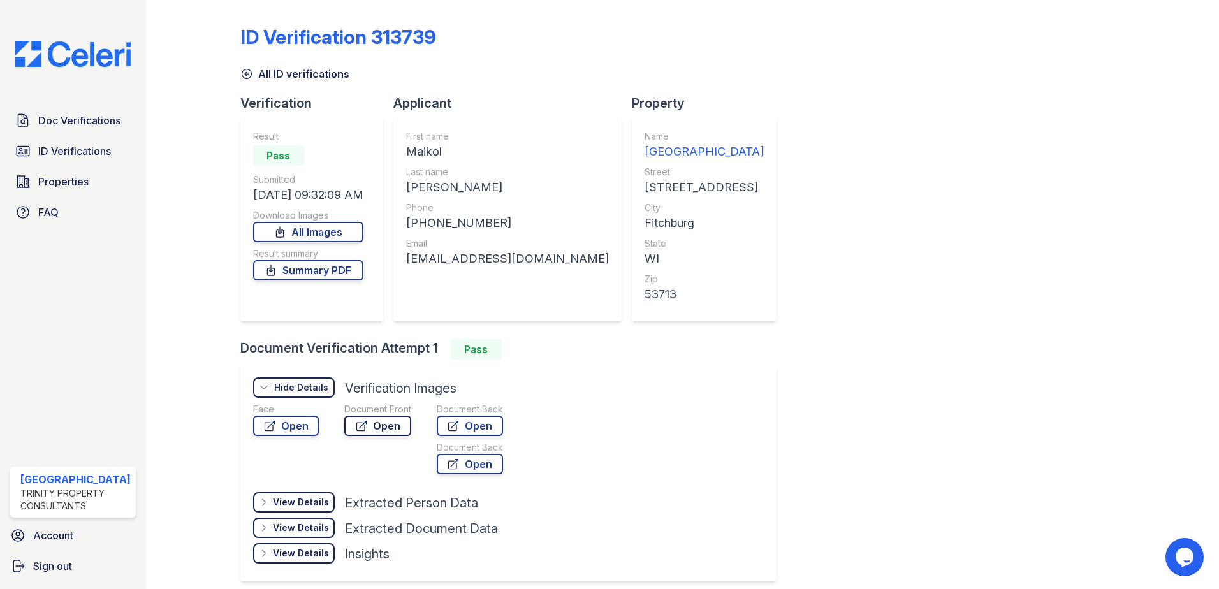
click at [394, 426] on link "Open" at bounding box center [377, 426] width 67 height 20
click at [83, 116] on span "Doc Verifications" at bounding box center [79, 120] width 82 height 15
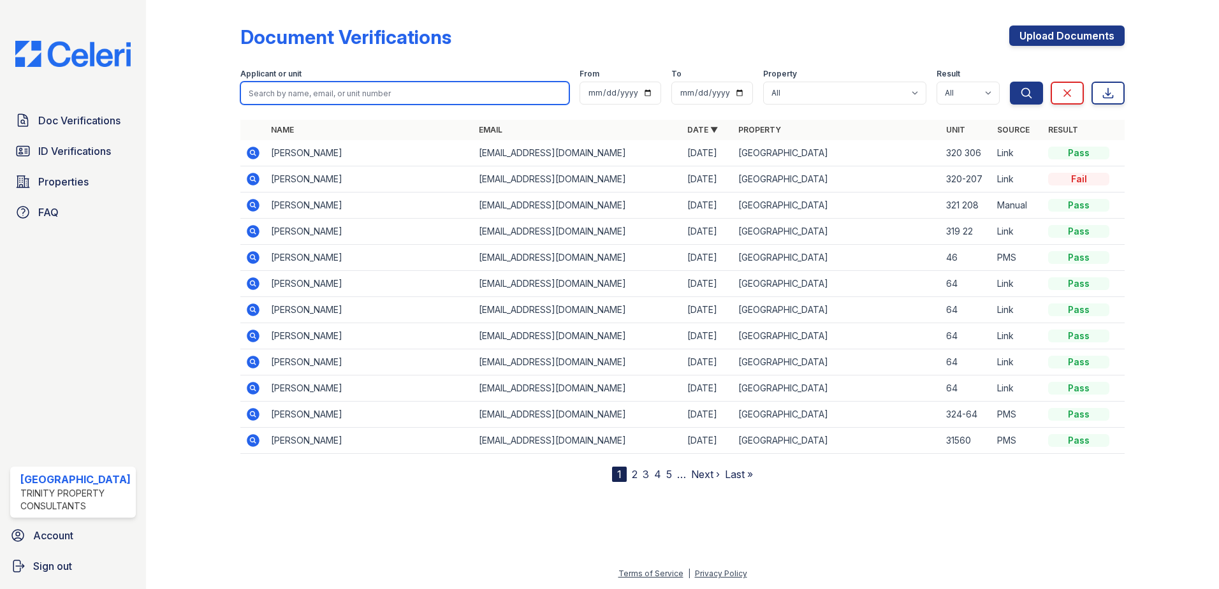
click at [305, 96] on input "search" at bounding box center [404, 93] width 329 height 23
type input "[PERSON_NAME]"
click at [1009, 82] on button "Search" at bounding box center [1025, 93] width 33 height 23
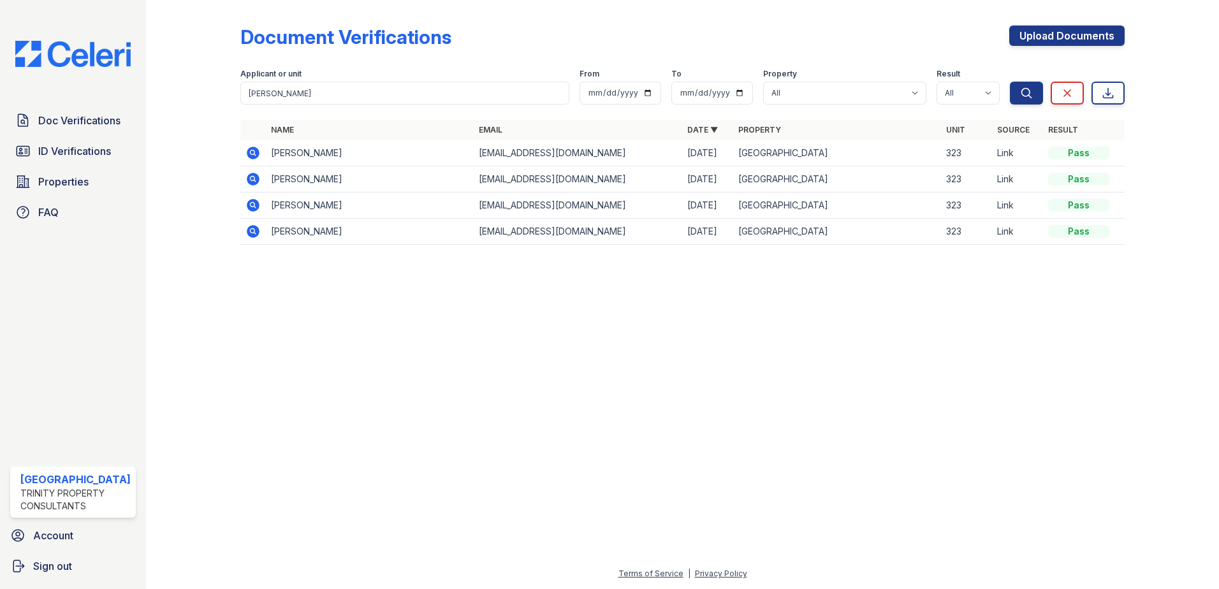
click at [248, 148] on icon at bounding box center [252, 152] width 15 height 15
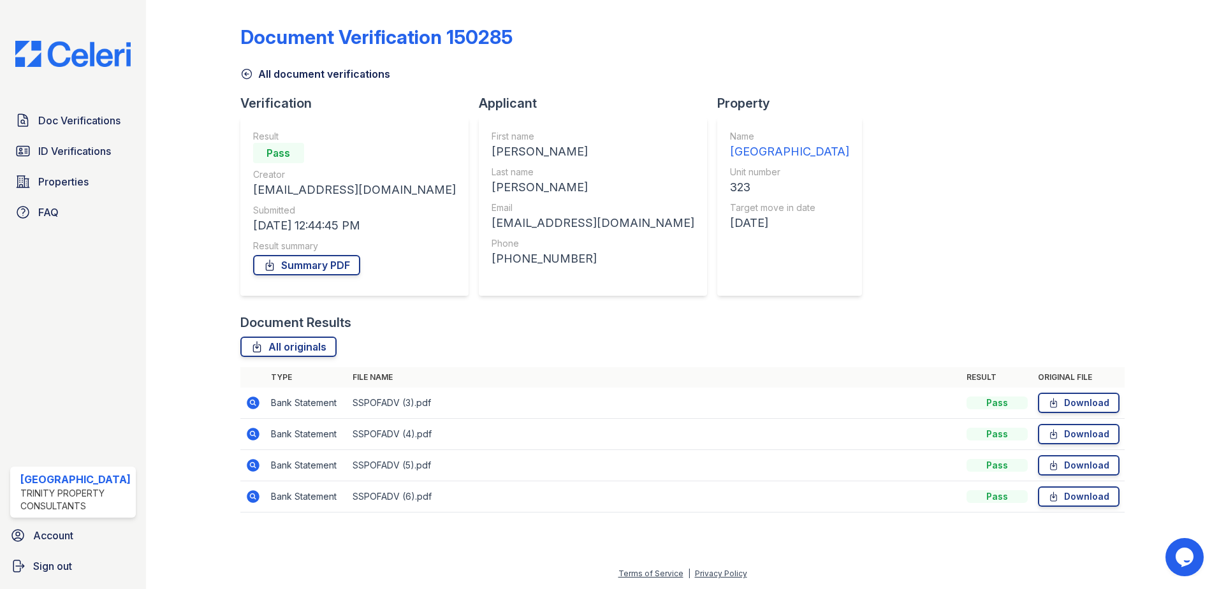
drag, startPoint x: 1057, startPoint y: 96, endPoint x: 1031, endPoint y: 126, distance: 39.7
click at [1054, 96] on div "Document Verification 150285 All document verifications Verification Result Pas…" at bounding box center [682, 265] width 885 height 520
click at [324, 270] on link "Summary PDF" at bounding box center [306, 265] width 107 height 20
click at [251, 72] on icon at bounding box center [246, 74] width 13 height 13
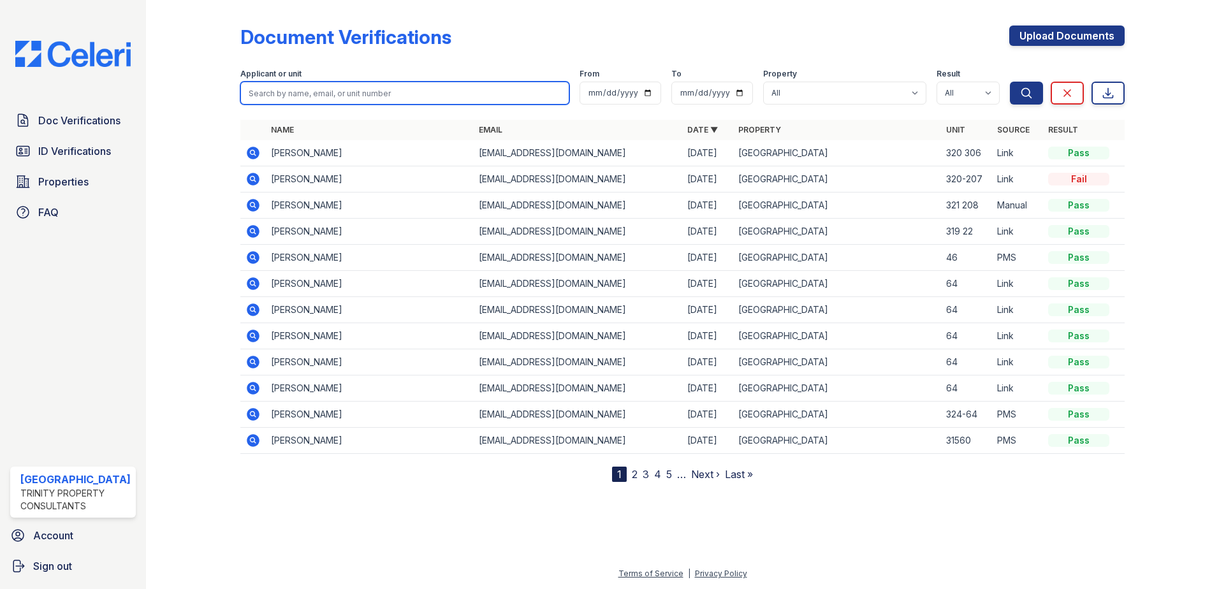
click at [347, 94] on input "search" at bounding box center [404, 93] width 329 height 23
type input "alvao"
click at [1009, 82] on button "Search" at bounding box center [1025, 93] width 33 height 23
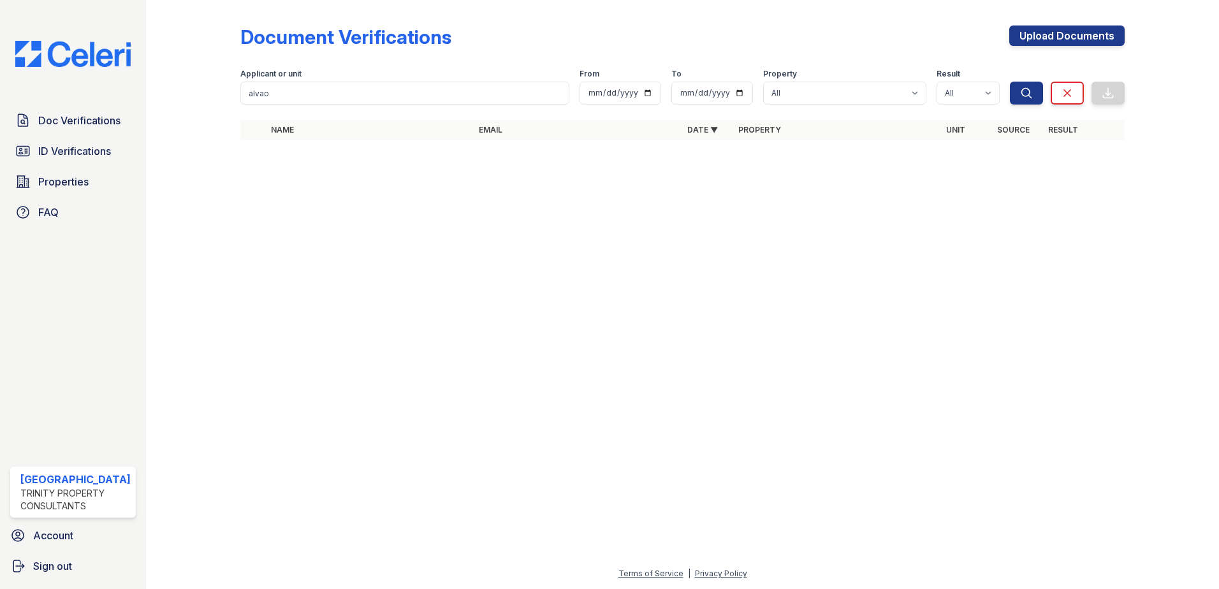
click at [383, 108] on form "Applicant or unit [GEOGRAPHIC_DATA] From To Property All [GEOGRAPHIC_DATA] Resu…" at bounding box center [682, 84] width 885 height 51
drag, startPoint x: 367, startPoint y: 96, endPoint x: 345, endPoint y: 97, distance: 21.7
click at [346, 97] on input "alvao" at bounding box center [404, 93] width 329 height 23
type input "avaro"
click at [1009, 82] on button "Search" at bounding box center [1025, 93] width 33 height 23
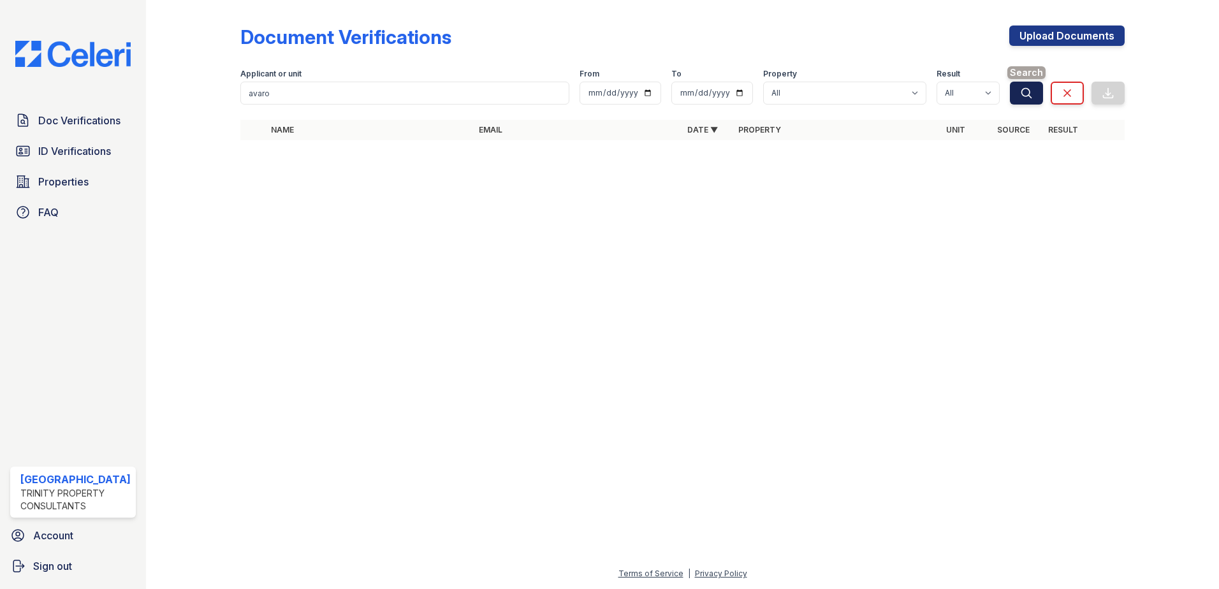
click at [1036, 94] on button "Search" at bounding box center [1025, 93] width 33 height 23
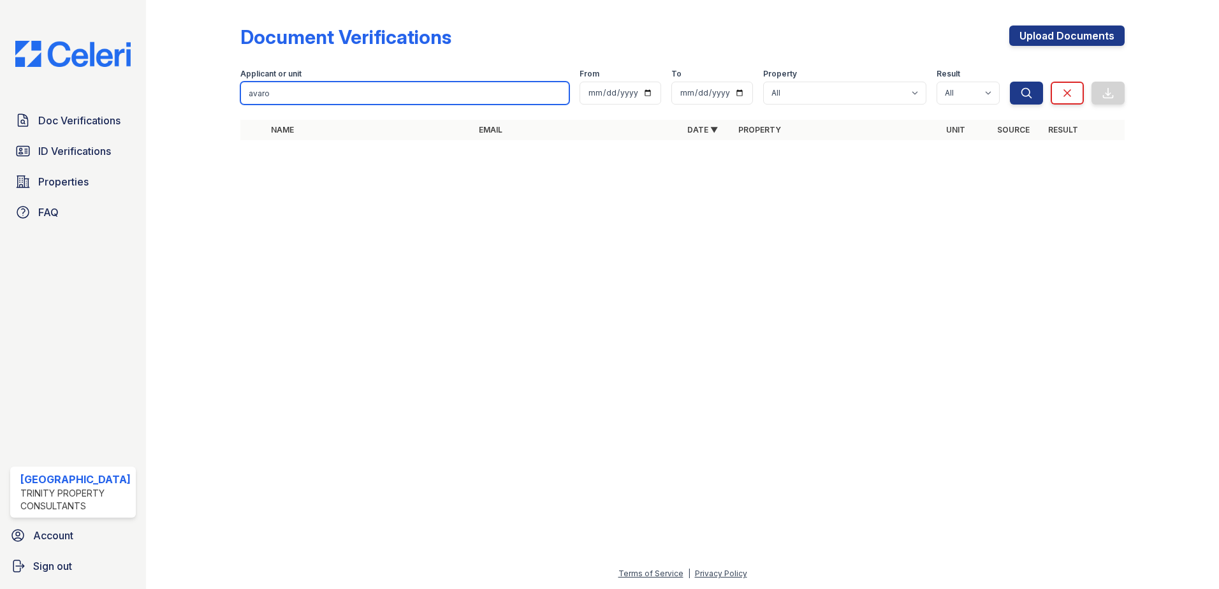
drag, startPoint x: 354, startPoint y: 99, endPoint x: 3, endPoint y: 106, distance: 351.2
click at [3, 106] on div "Doc Verifications ID Verifications Properties FAQ ReNew High Ridge Trinity Prop…" at bounding box center [609, 294] width 1219 height 589
type input "tadeo"
click at [1009, 82] on button "Search" at bounding box center [1025, 93] width 33 height 23
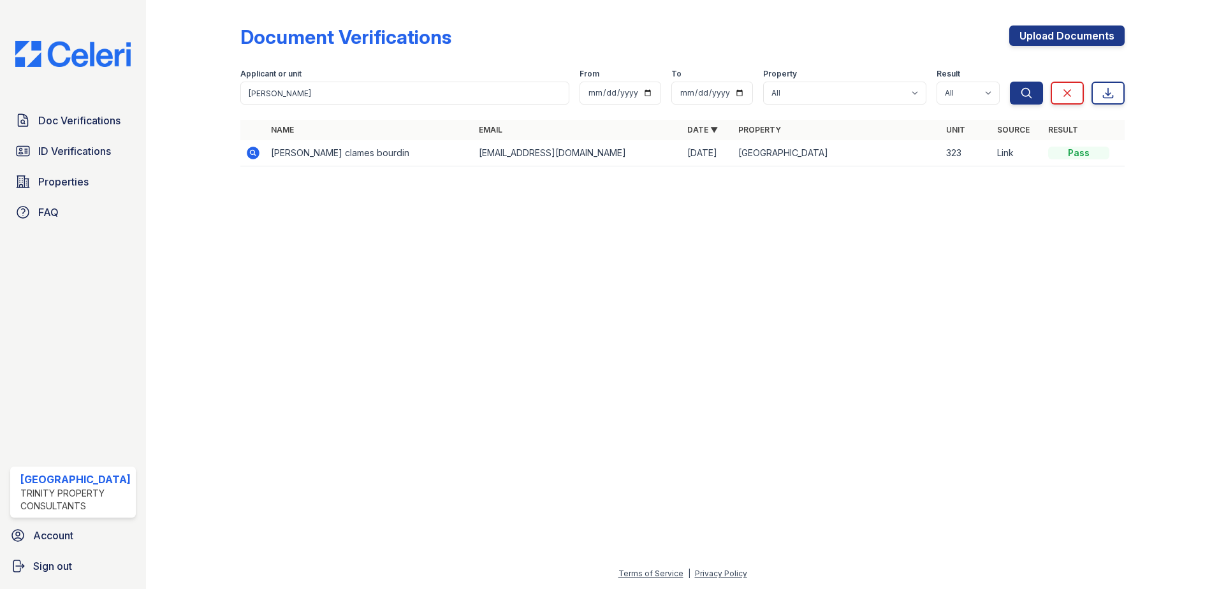
click at [252, 156] on icon at bounding box center [253, 153] width 13 height 13
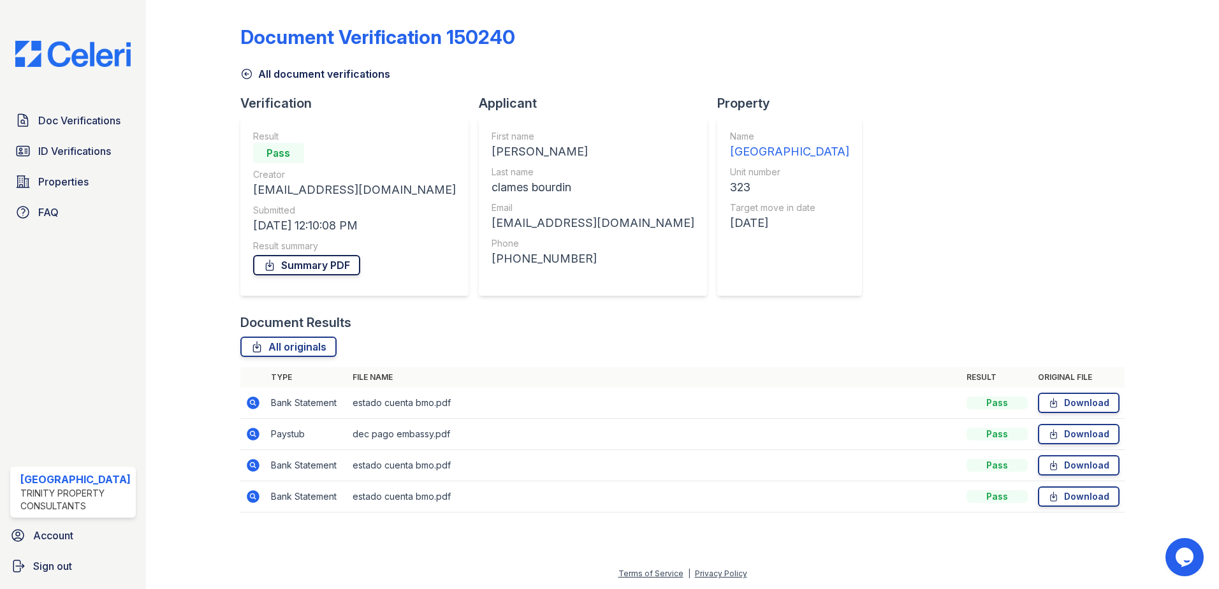
click at [315, 263] on link "Summary PDF" at bounding box center [306, 265] width 107 height 20
click at [763, 24] on div "Document Verification 150240 All document verifications Verification Result Pas…" at bounding box center [682, 265] width 885 height 520
click at [245, 74] on icon at bounding box center [247, 74] width 10 height 10
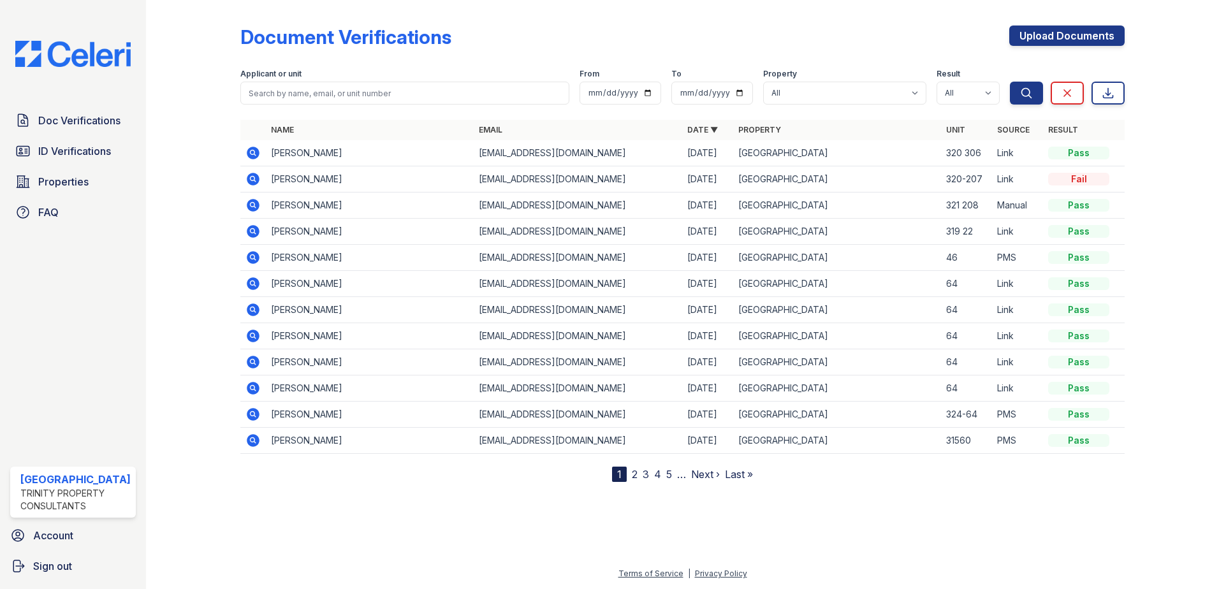
click at [646, 477] on link "3" at bounding box center [645, 474] width 6 height 13
click at [705, 474] on link "6" at bounding box center [701, 474] width 6 height 13
click at [718, 477] on link "9" at bounding box center [717, 474] width 6 height 13
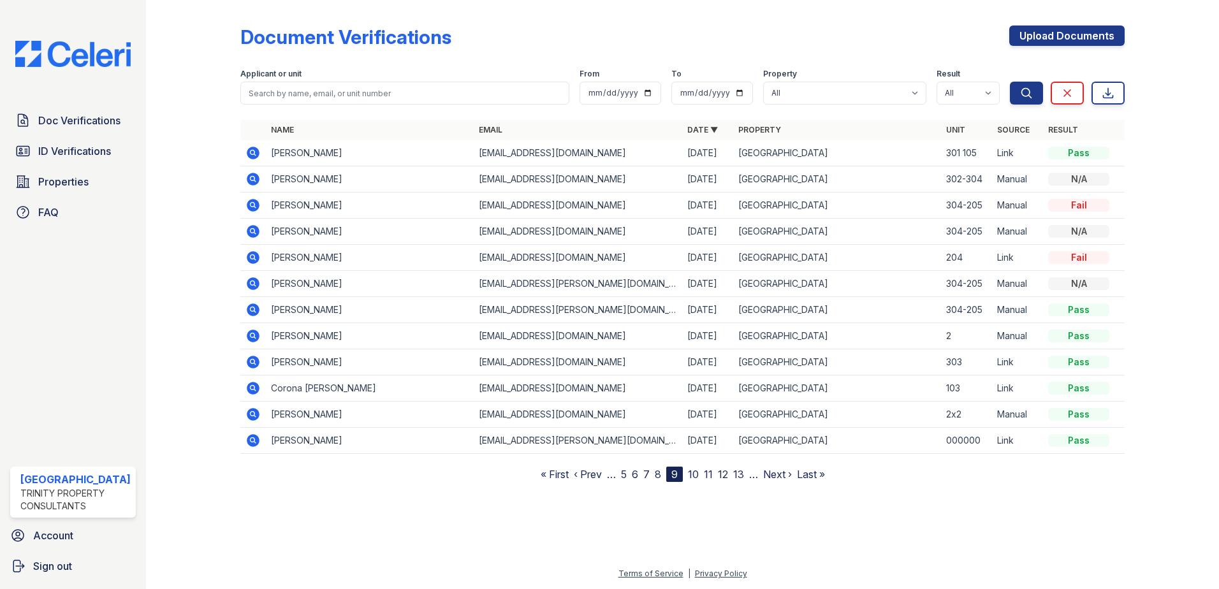
click at [723, 472] on link "12" at bounding box center [723, 474] width 10 height 13
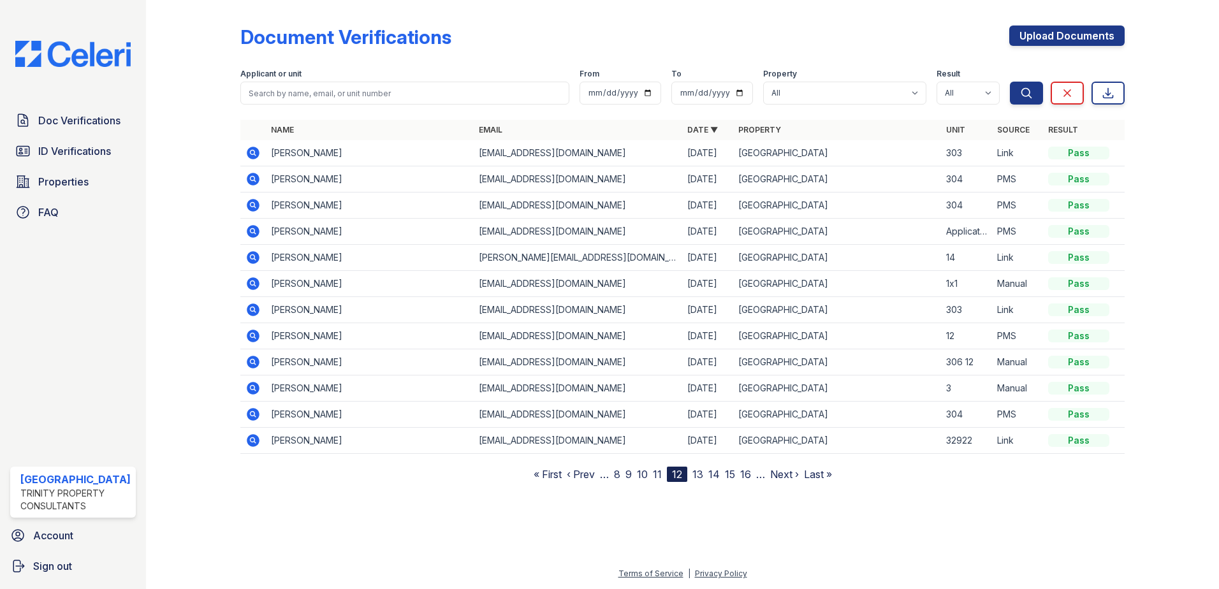
click at [655, 476] on link "11" at bounding box center [657, 474] width 9 height 13
click at [655, 475] on link "10" at bounding box center [655, 474] width 11 height 13
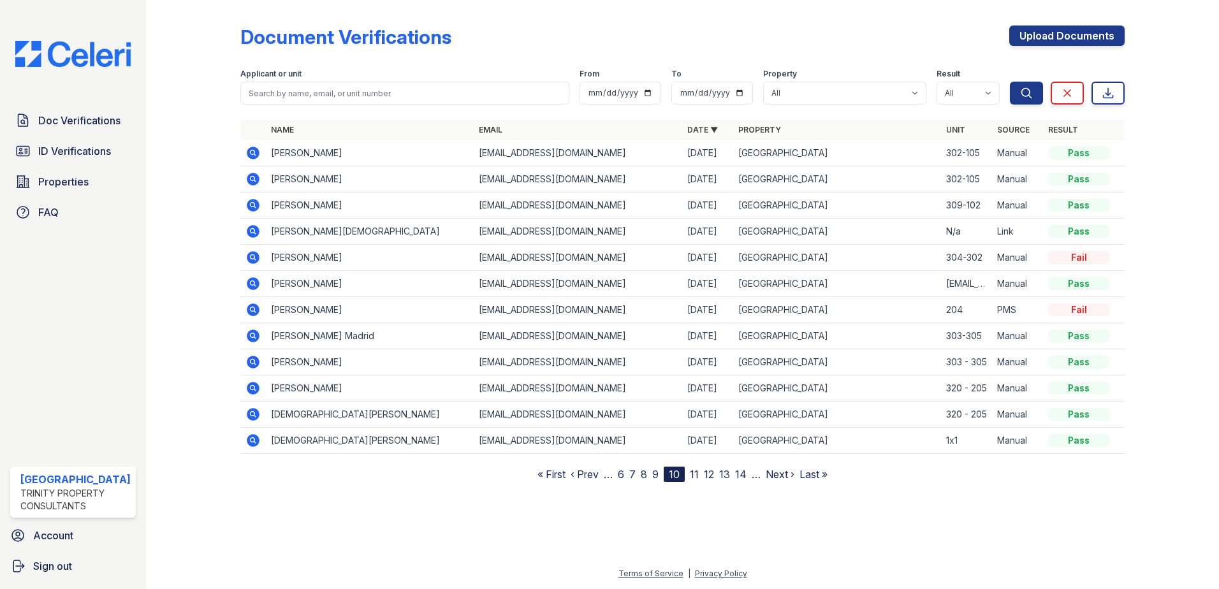
click at [655, 475] on link "9" at bounding box center [655, 474] width 6 height 13
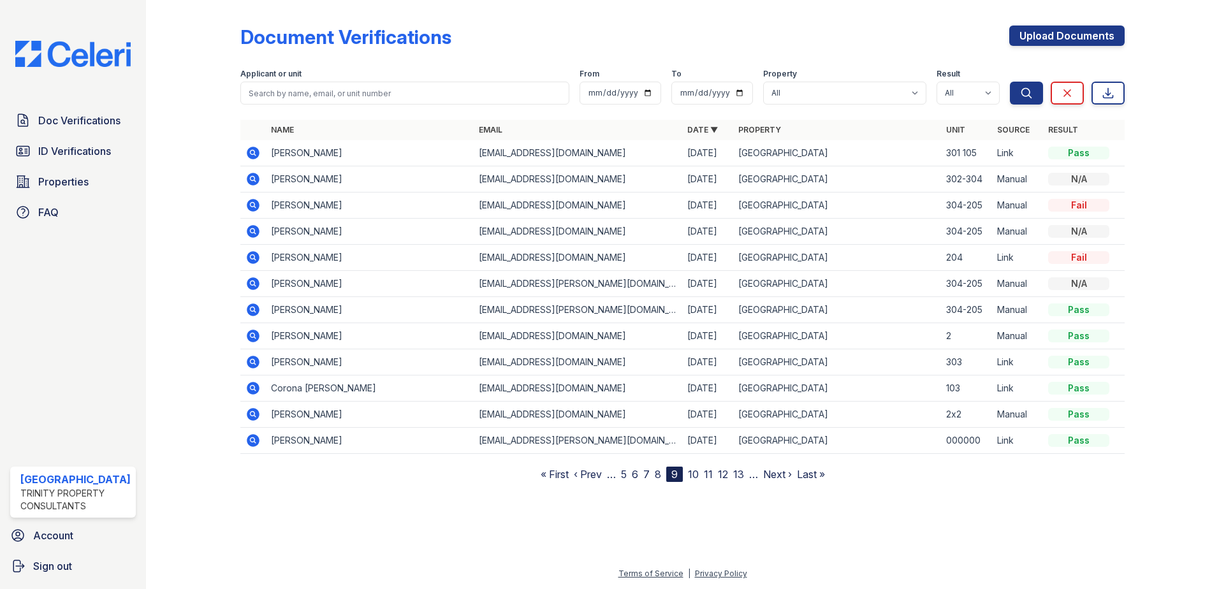
click at [656, 477] on link "8" at bounding box center [658, 474] width 6 height 13
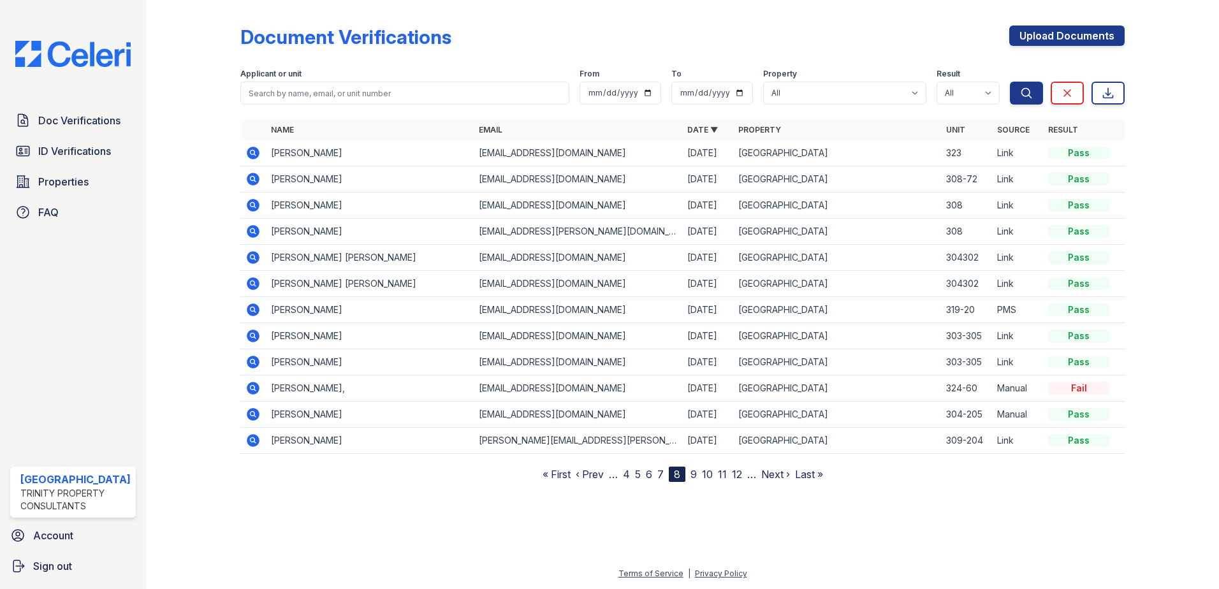
click at [662, 473] on link "7" at bounding box center [660, 474] width 6 height 13
click at [693, 475] on link "8" at bounding box center [695, 474] width 6 height 13
click at [253, 157] on icon at bounding box center [253, 153] width 13 height 13
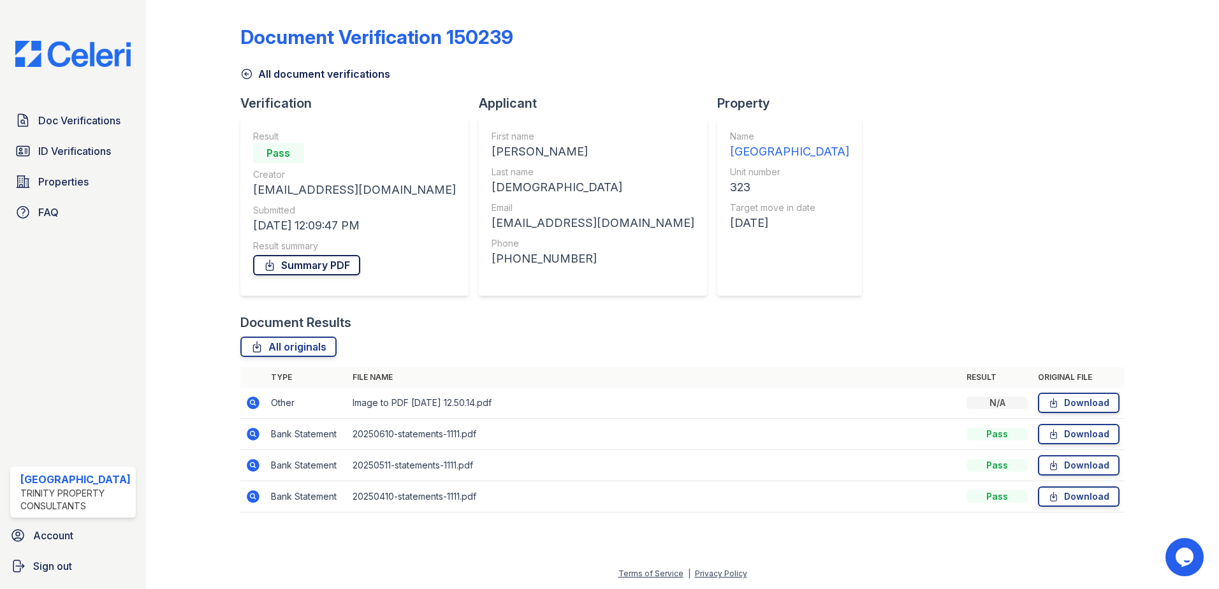
click at [308, 268] on link "Summary PDF" at bounding box center [306, 265] width 107 height 20
click at [762, 42] on div "Document Verification 150239" at bounding box center [682, 41] width 885 height 33
click at [73, 129] on link "Doc Verifications" at bounding box center [73, 120] width 126 height 25
